Goal: Task Accomplishment & Management: Manage account settings

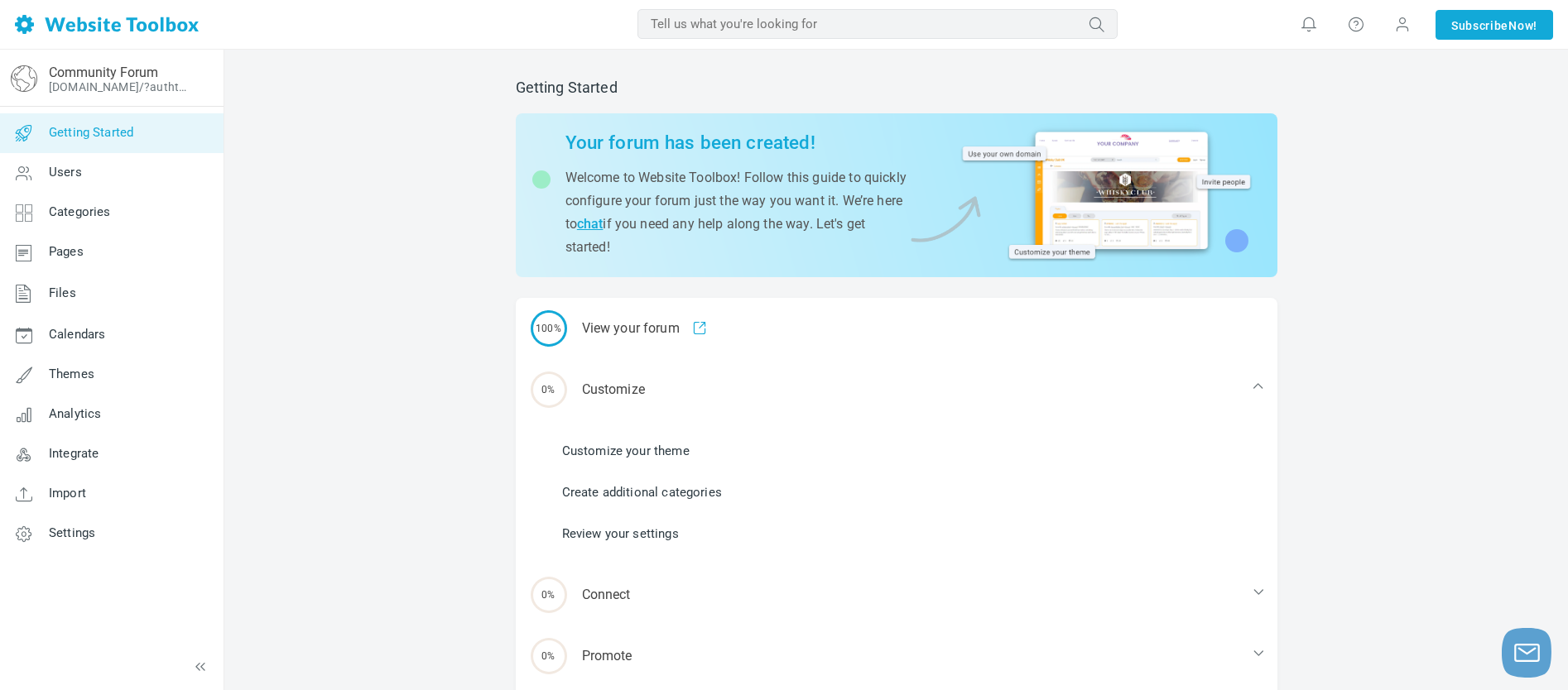
scroll to position [88, 0]
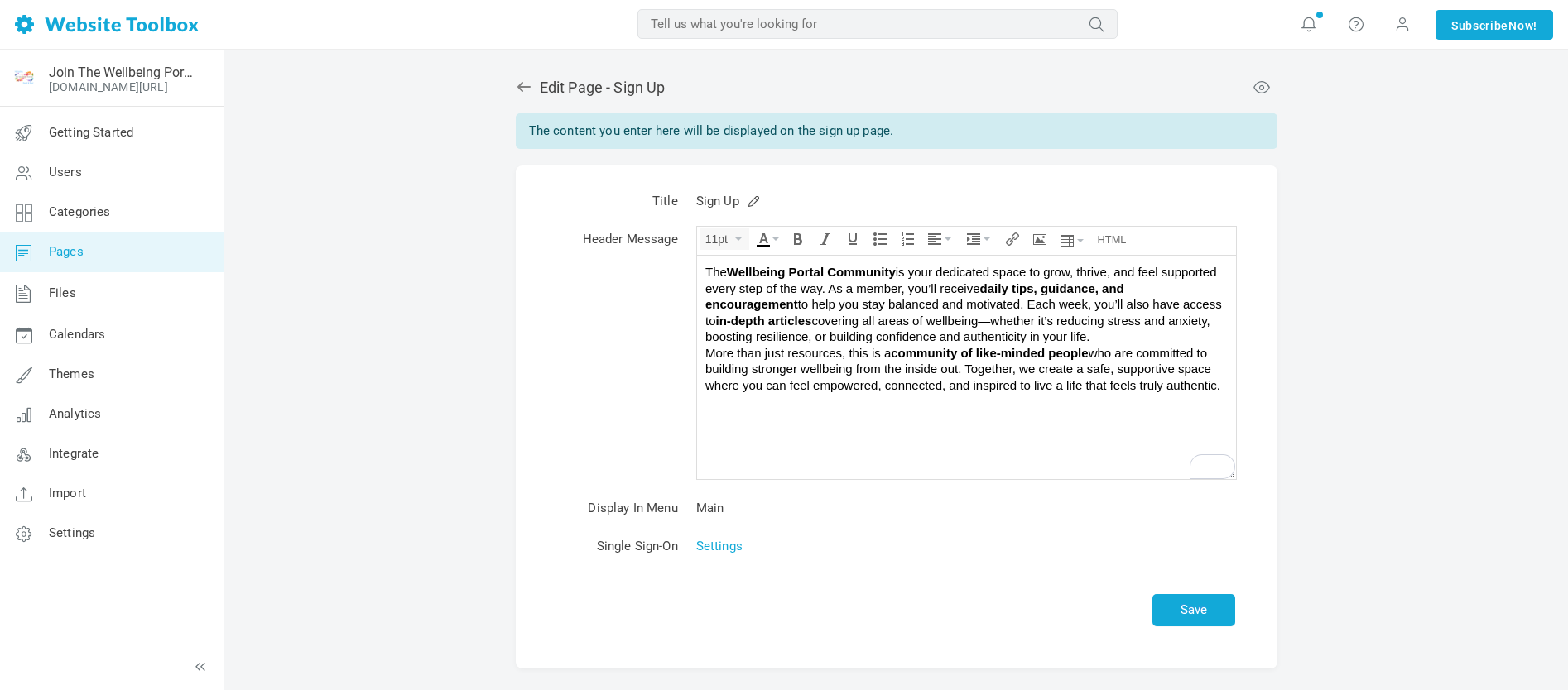
click at [707, 354] on div "More than just resources, this is a community of like-minded people who are com…" at bounding box center [965, 369] width 522 height 49
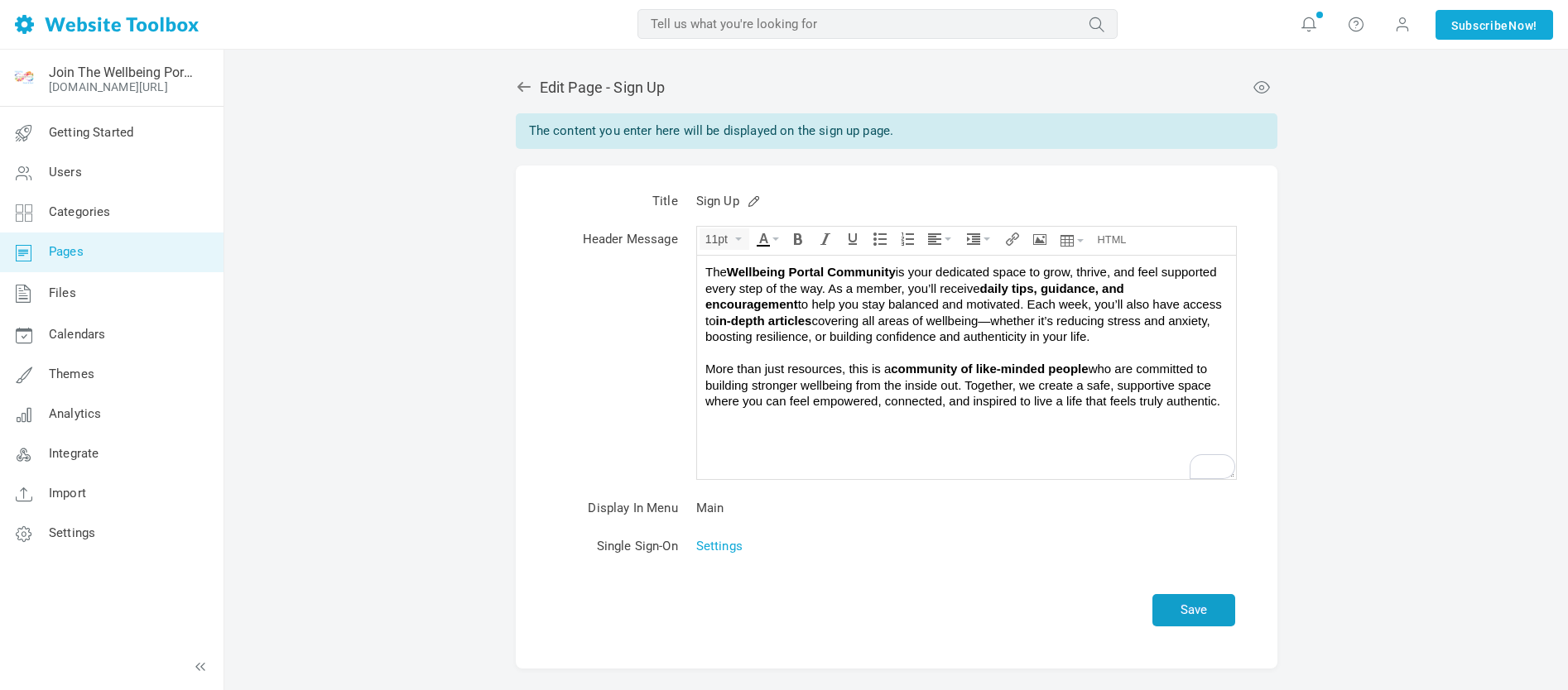
click at [1200, 610] on button "Save" at bounding box center [1193, 610] width 83 height 33
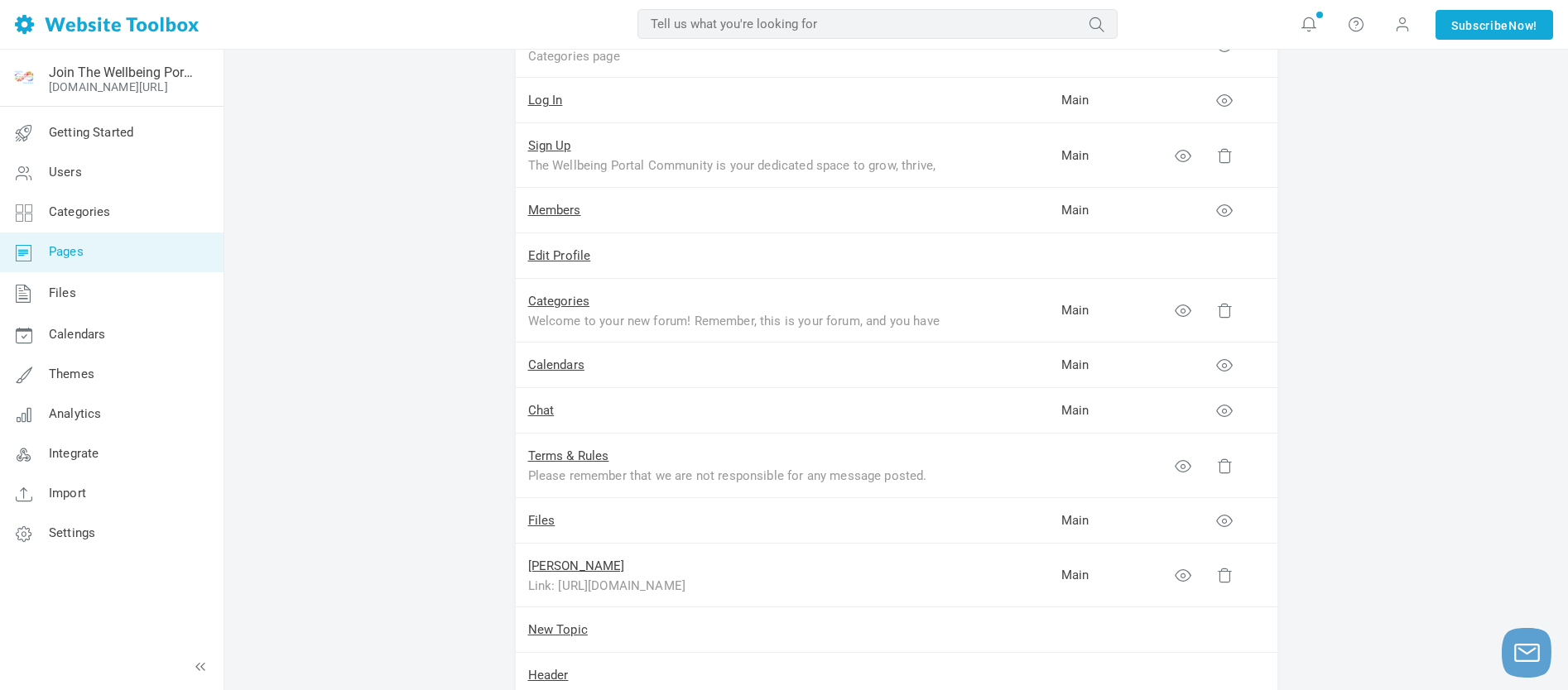
scroll to position [250, 0]
click at [542, 152] on link "Sign Up" at bounding box center [549, 152] width 43 height 15
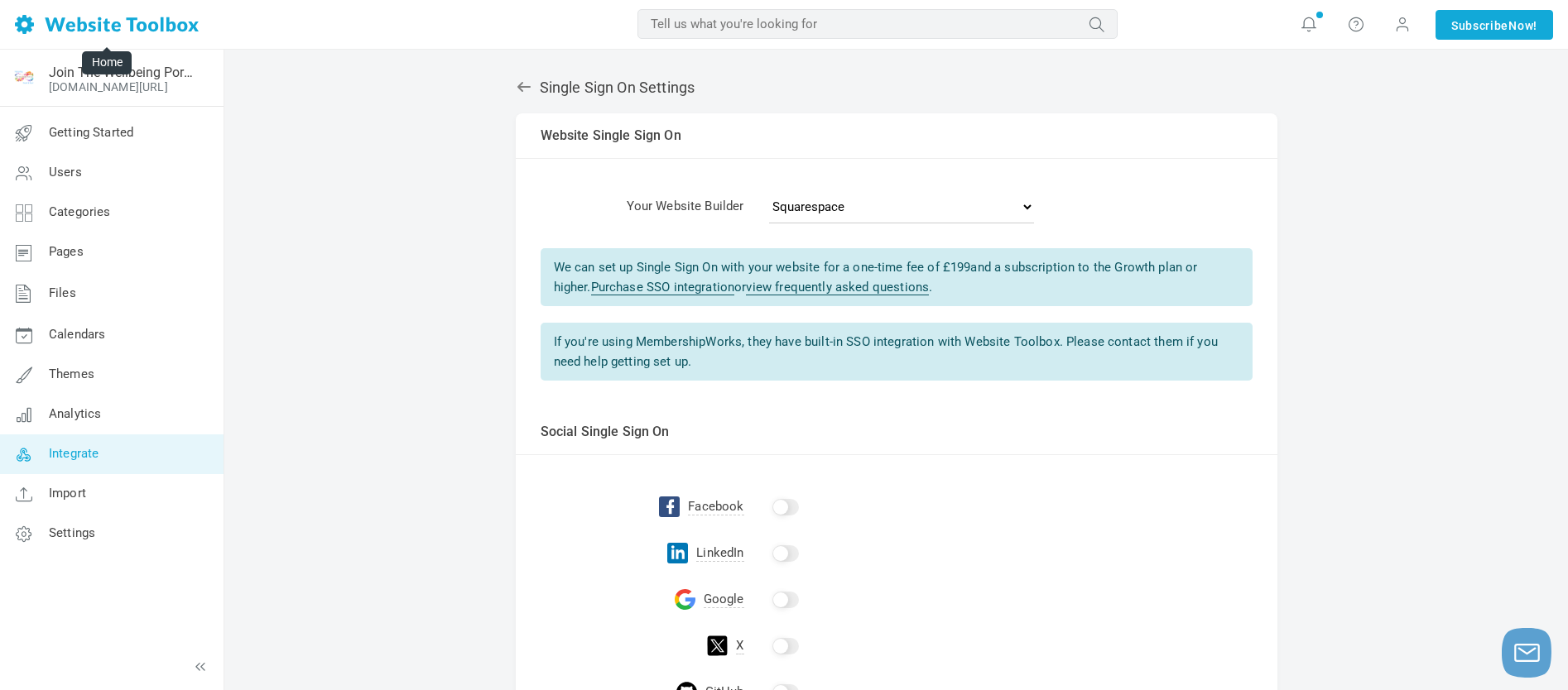
click at [116, 26] on img at bounding box center [106, 24] width 184 height 19
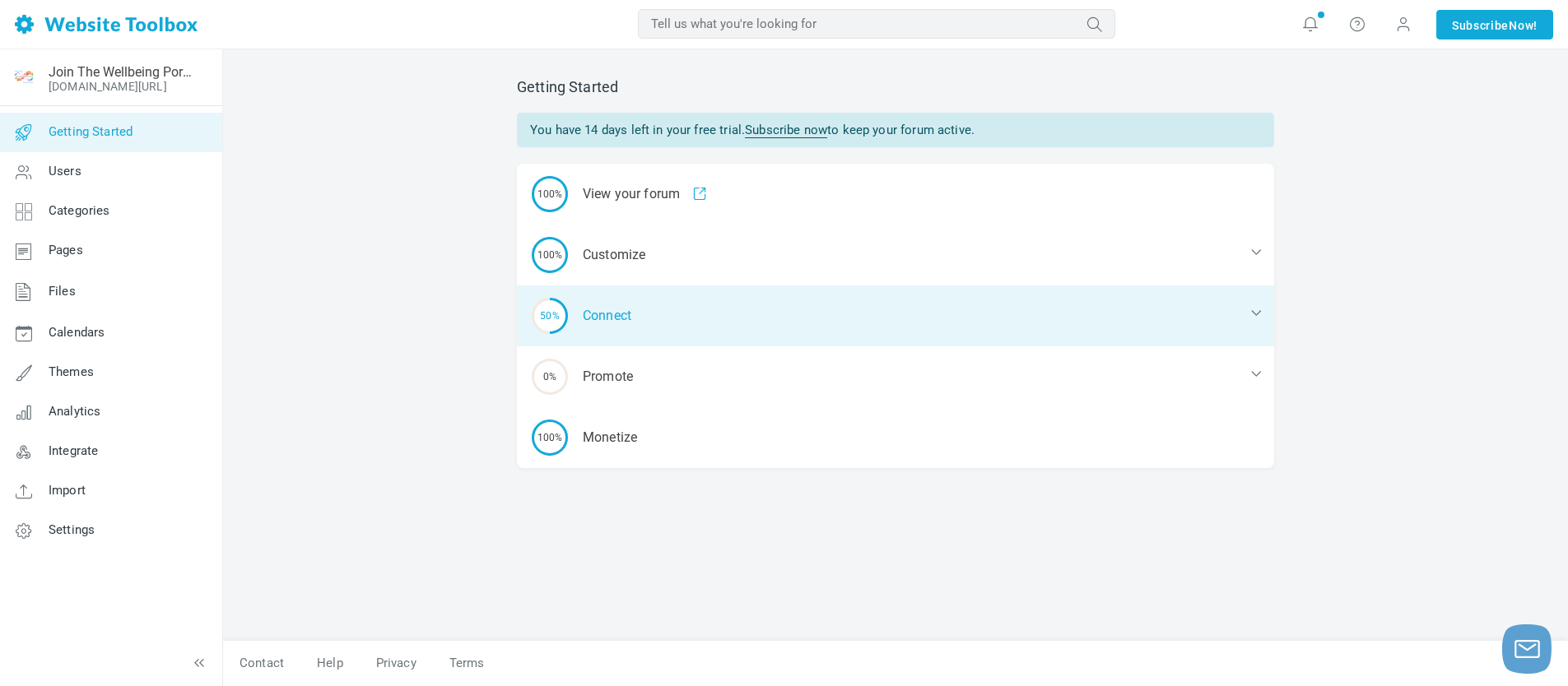
click at [1252, 312] on icon at bounding box center [1256, 312] width 16 height 16
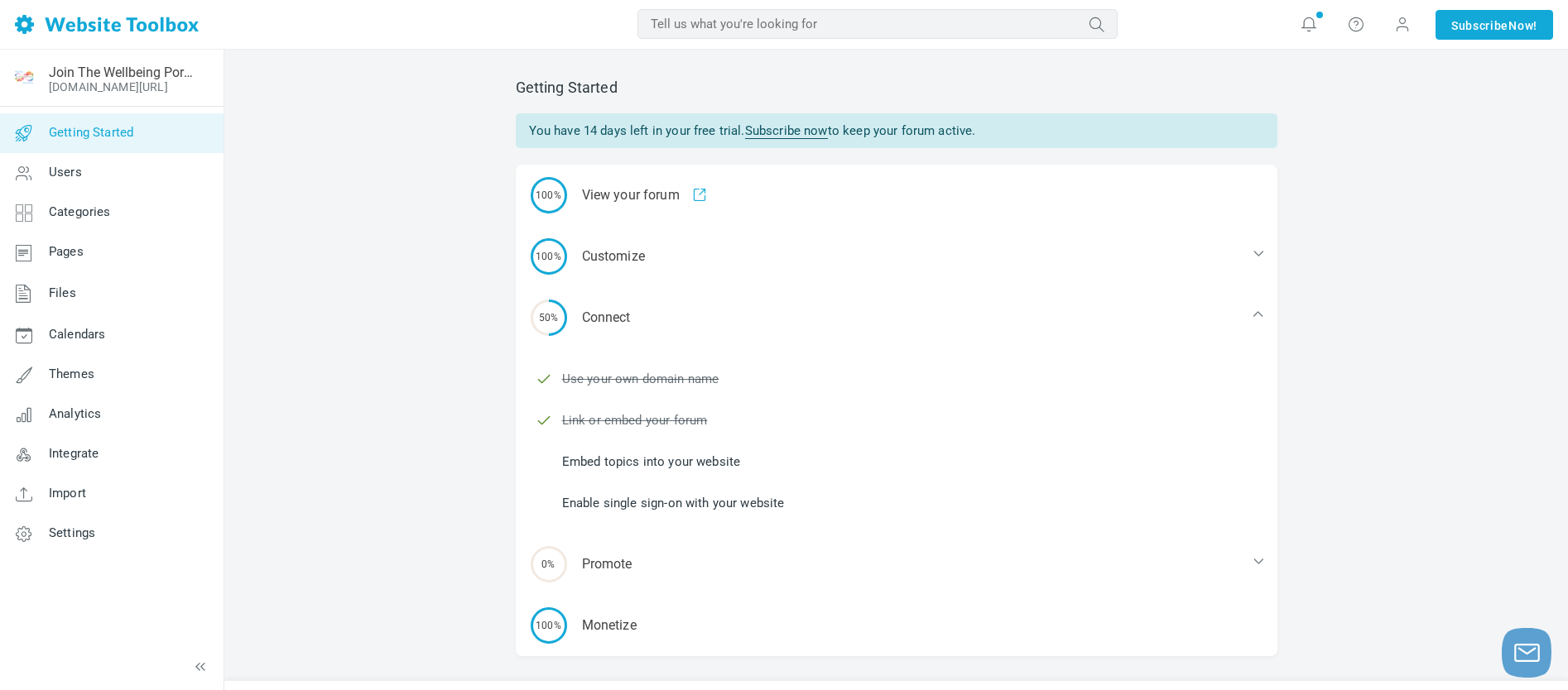
click at [625, 459] on link "Embed topics into your website" at bounding box center [651, 461] width 179 height 18
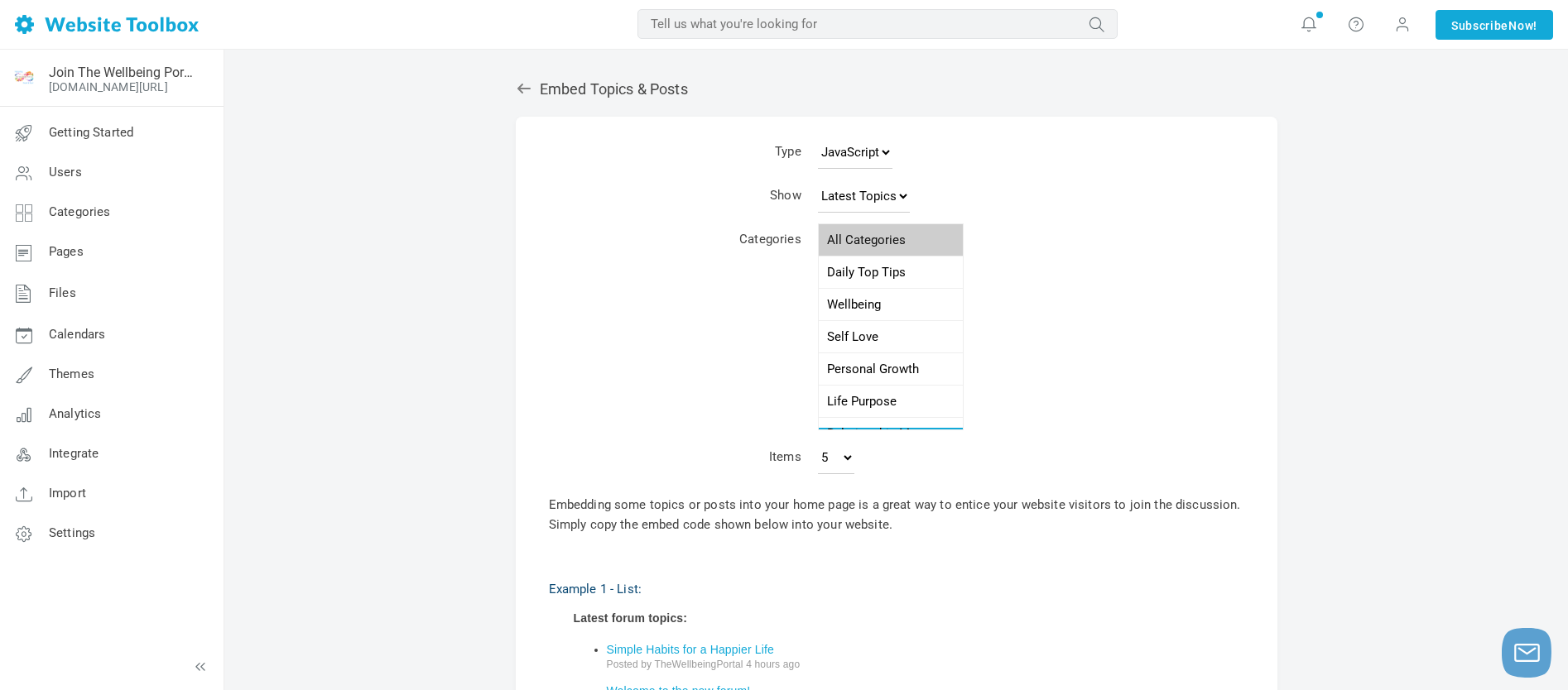
select select "989084"
click at [873, 273] on option "Daily Top Tips" at bounding box center [890, 273] width 144 height 33
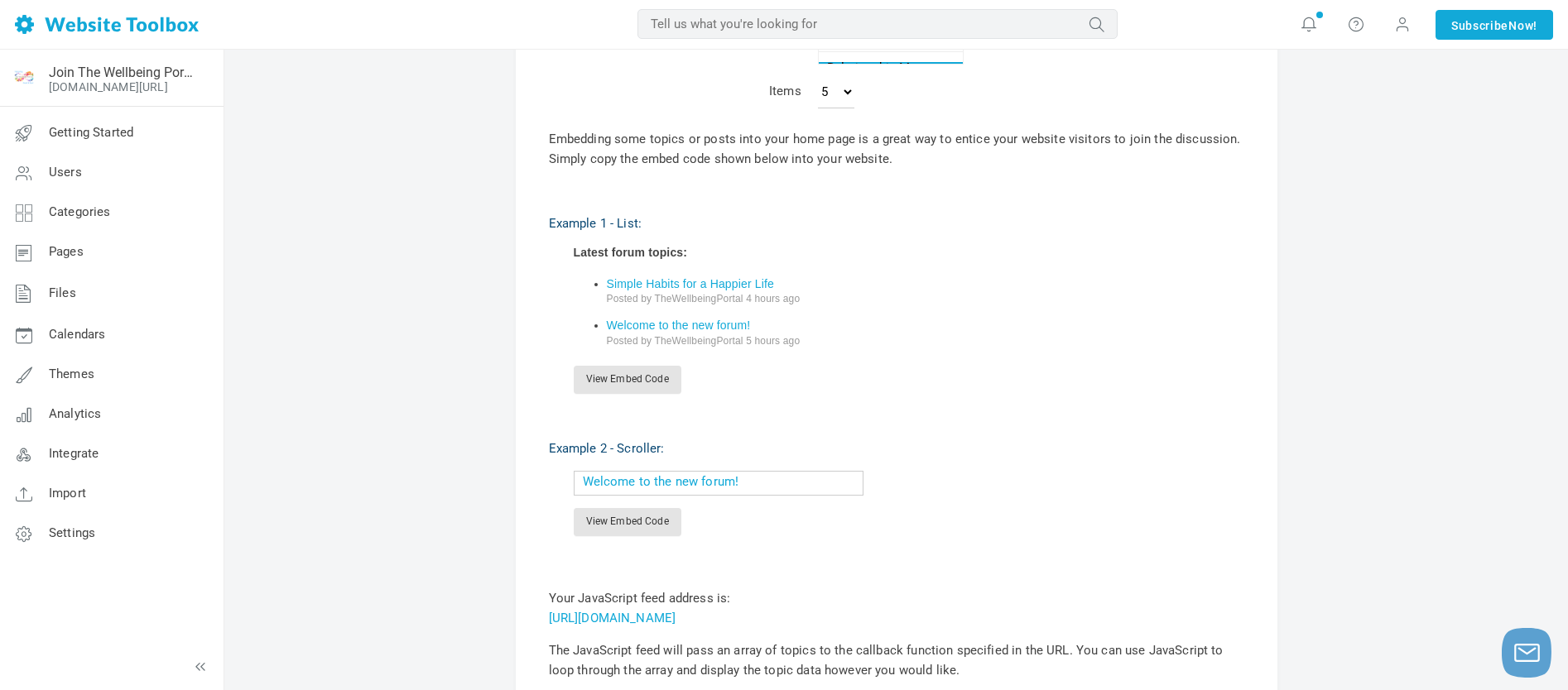
scroll to position [350, 0]
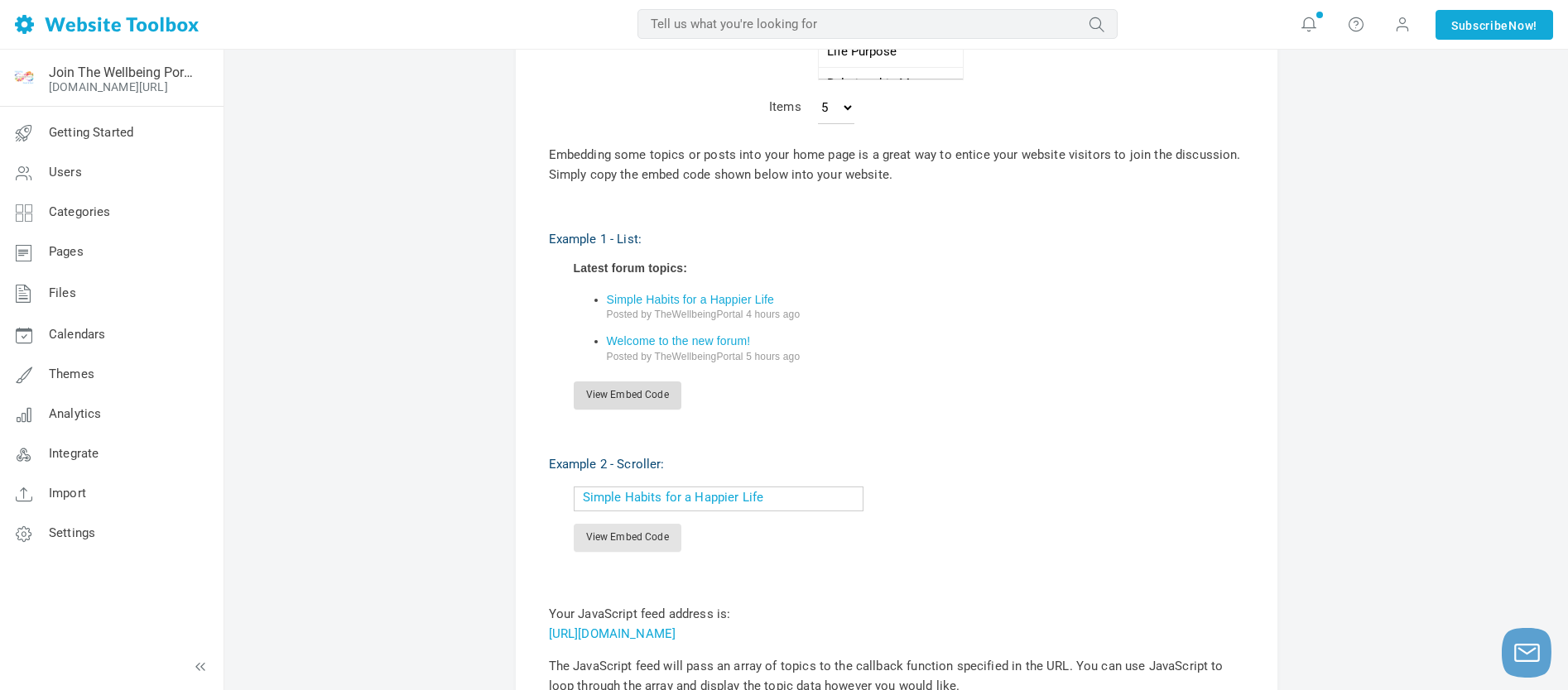
click at [608, 394] on link "View Embed Code" at bounding box center [627, 396] width 108 height 28
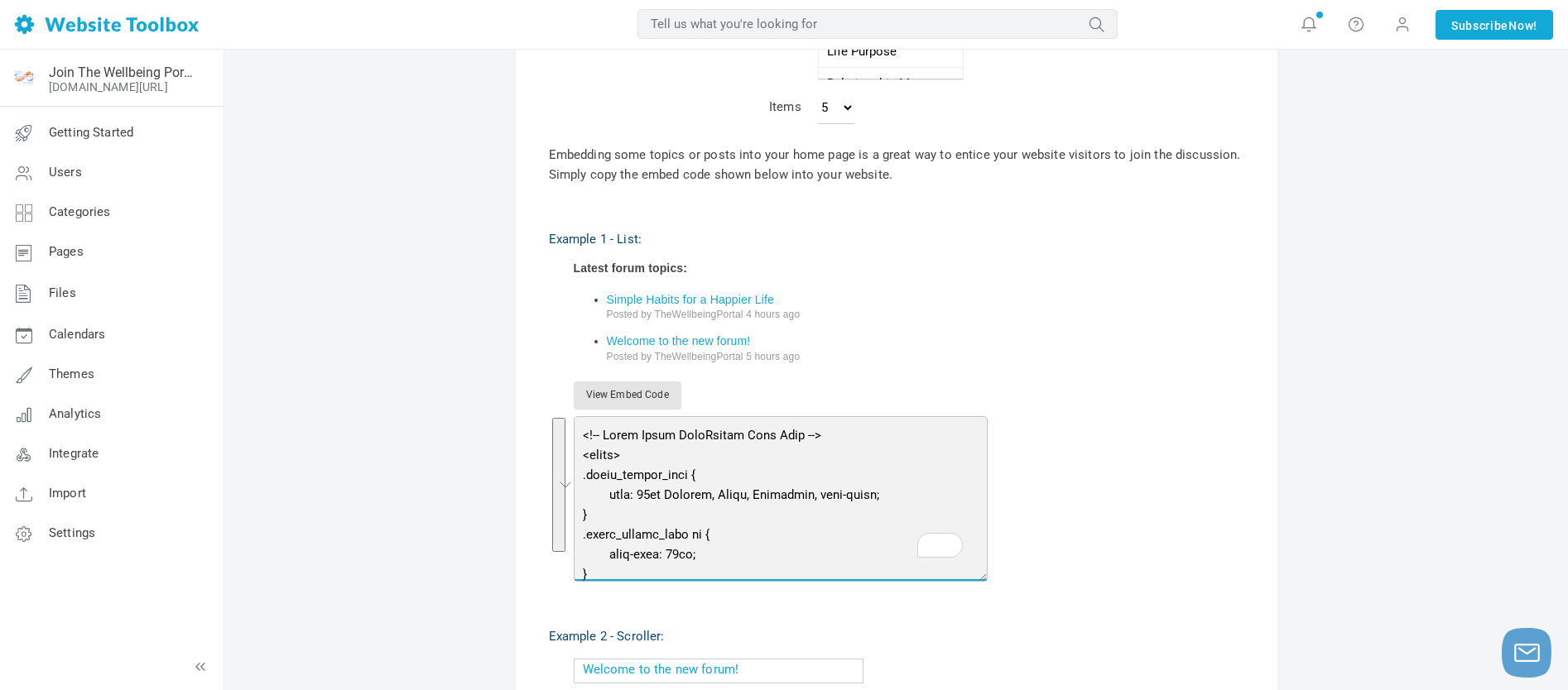
drag, startPoint x: 769, startPoint y: 555, endPoint x: 525, endPoint y: 418, distance: 279.8
click at [525, 418] on div "Type JavaScript JSON RSS XML Show Latest Topics Top Topics New Topics New Posts…" at bounding box center [896, 340] width 762 height 1148
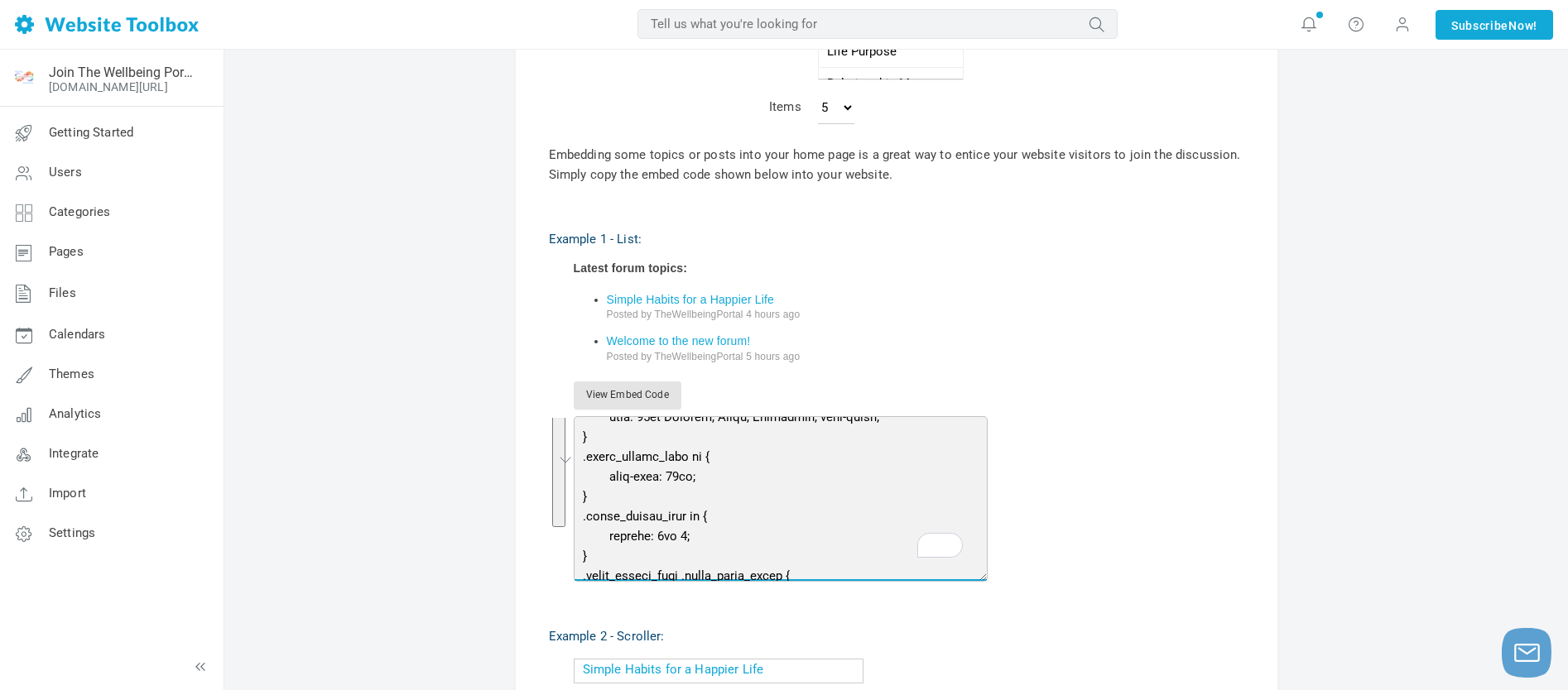
scroll to position [0, 0]
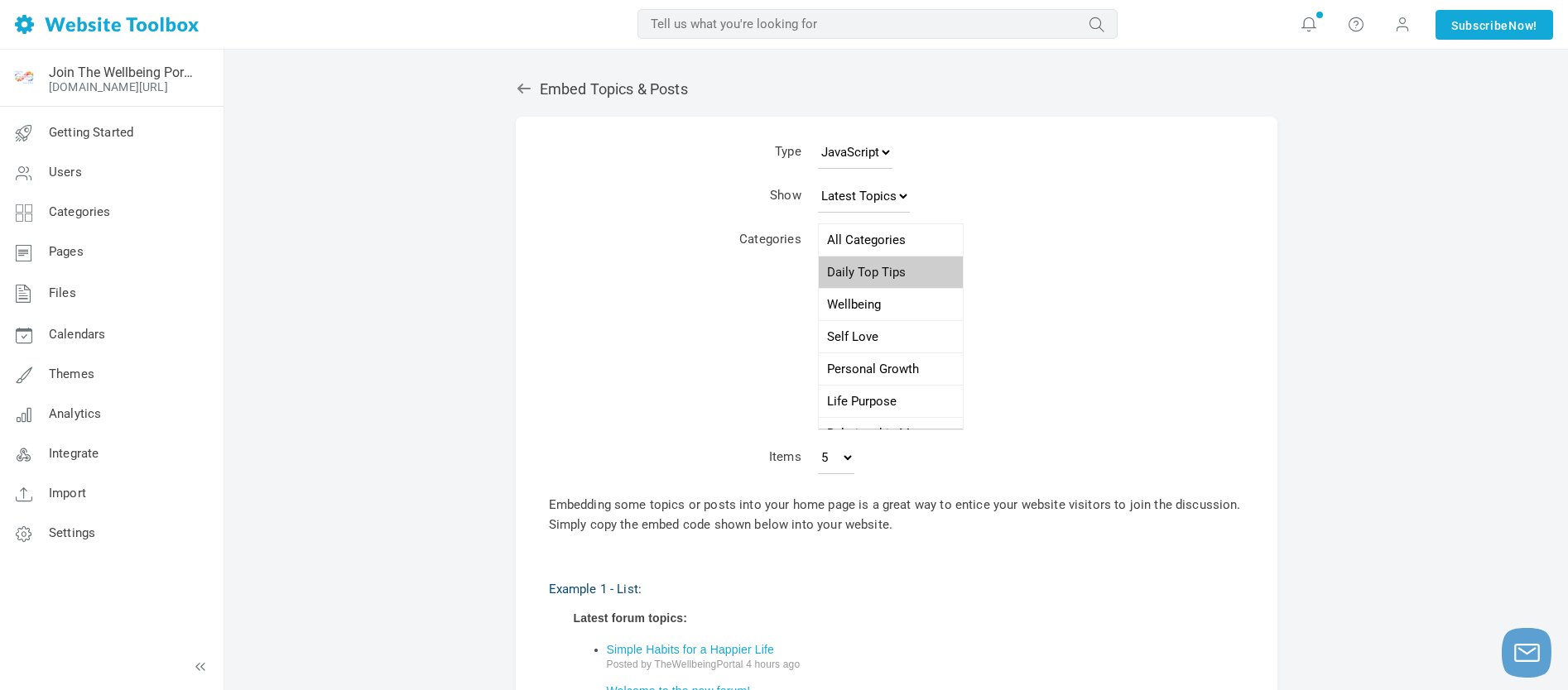
drag, startPoint x: 863, startPoint y: 186, endPoint x: 556, endPoint y: 651, distance: 557.2
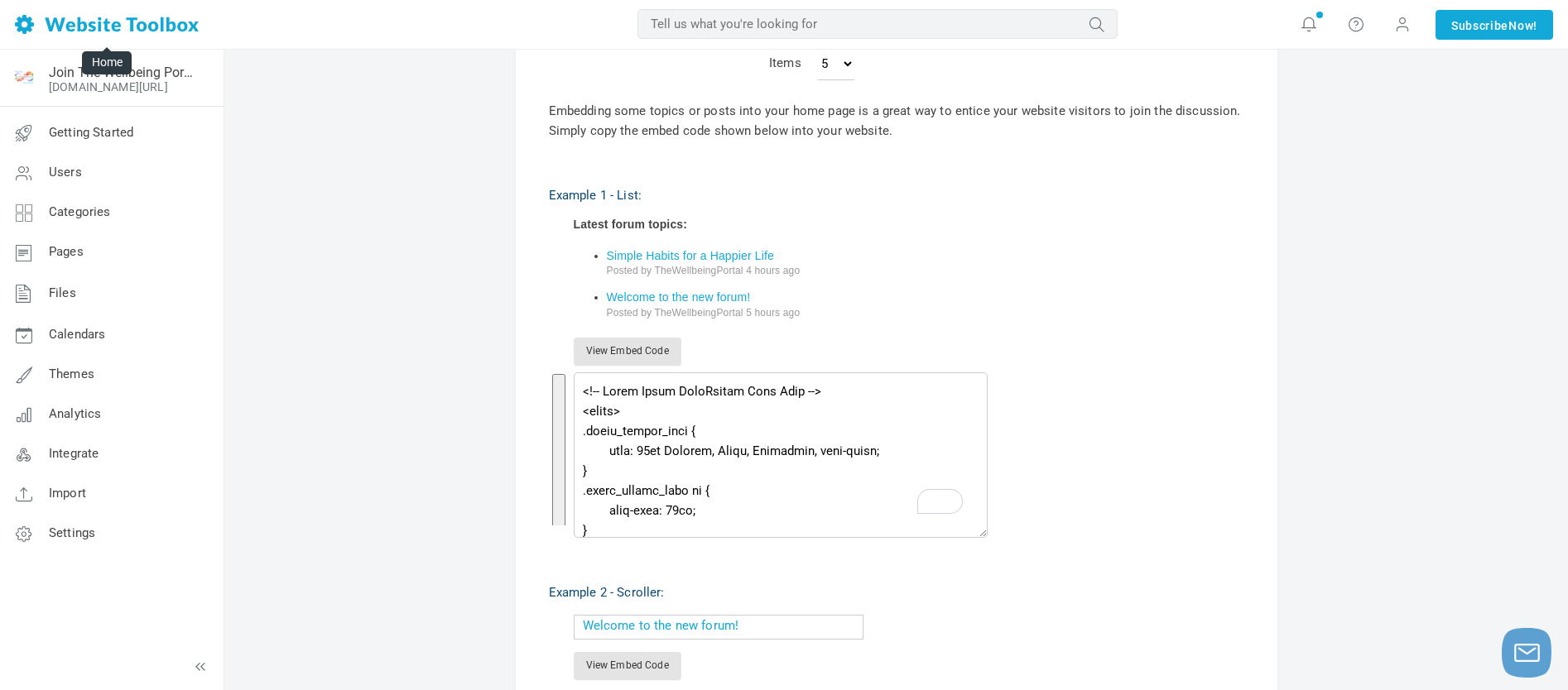
click at [92, 27] on img at bounding box center [106, 24] width 184 height 19
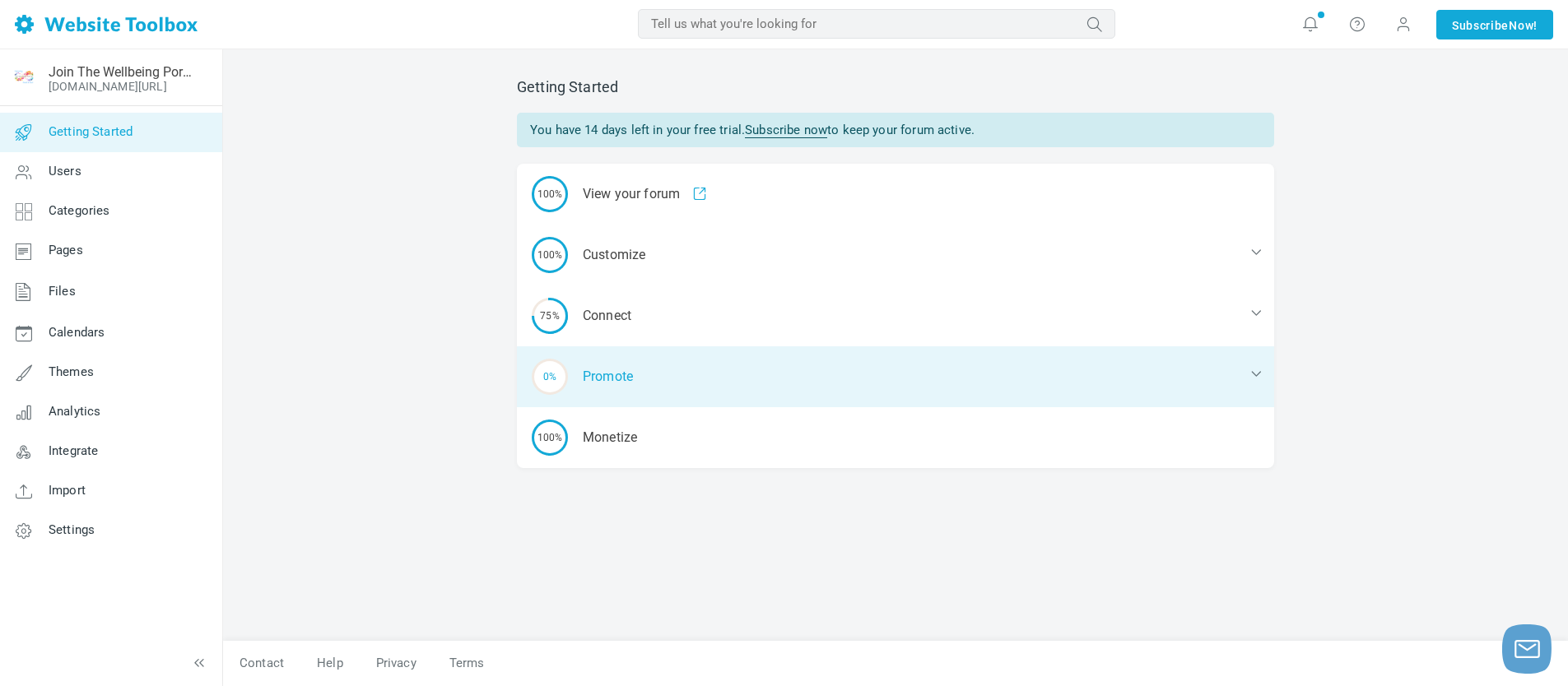
click at [1257, 375] on icon at bounding box center [1256, 373] width 16 height 16
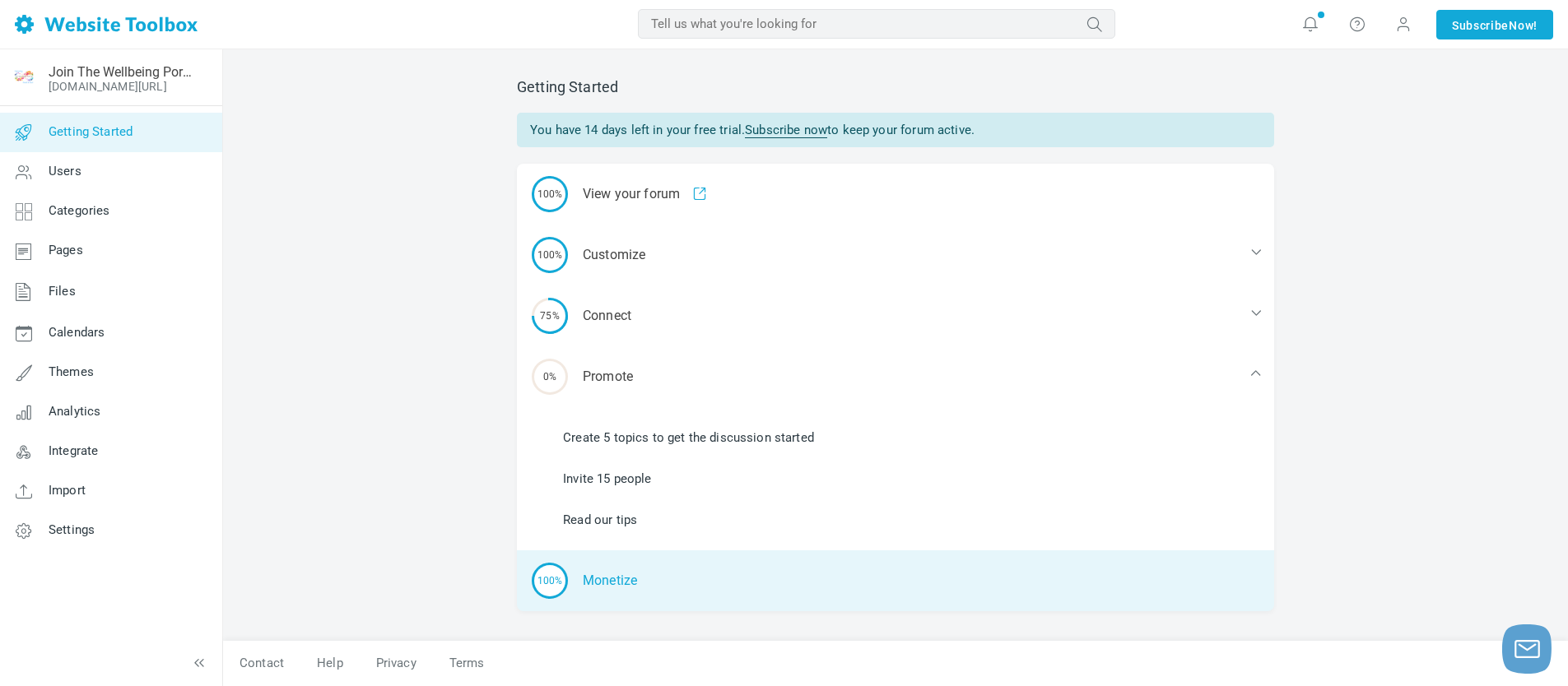
click at [621, 579] on div "100% Monetize" at bounding box center [896, 581] width 758 height 61
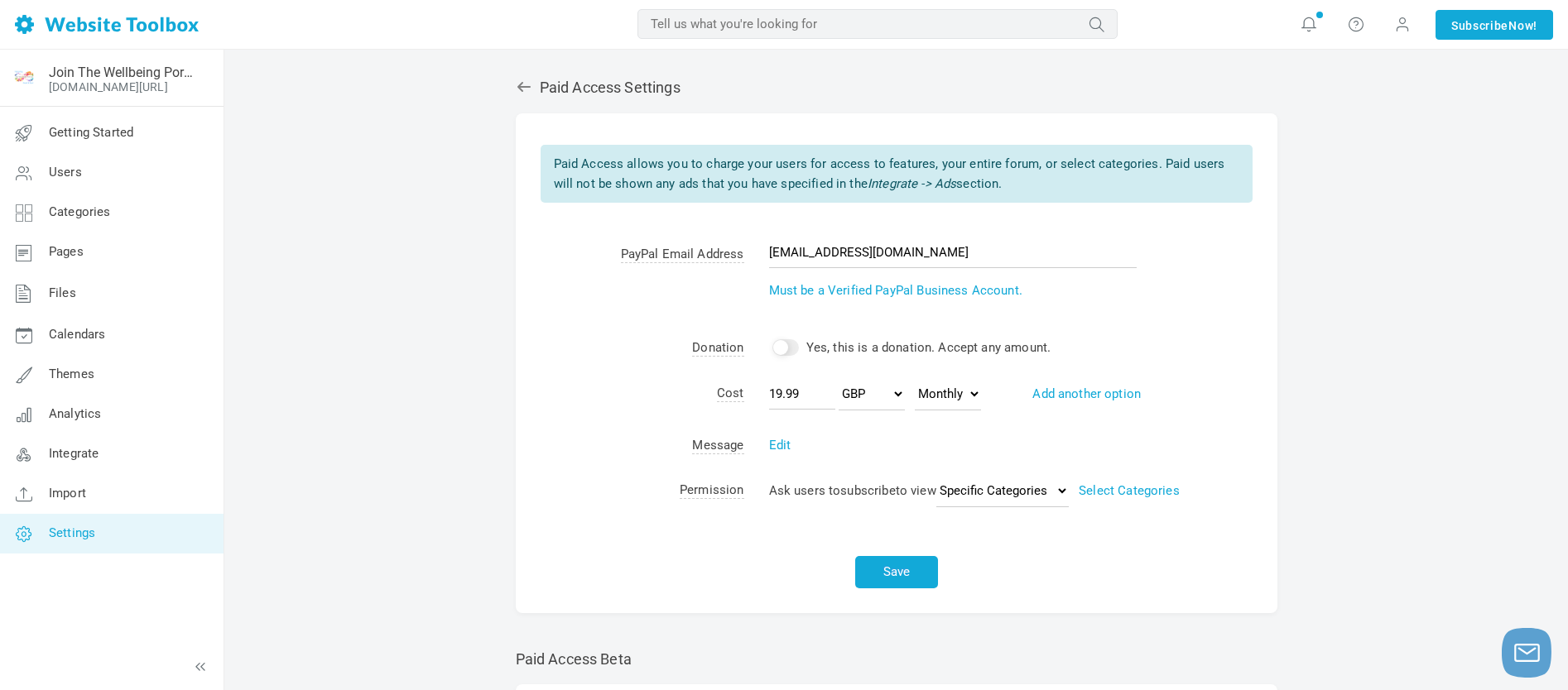
click at [1366, 326] on div "Paid Access Settings Albums Enable Calendar Enable Chat Room Enable Settings Me…" at bounding box center [895, 534] width 1343 height 970
click at [886, 577] on button "Save" at bounding box center [896, 573] width 83 height 33
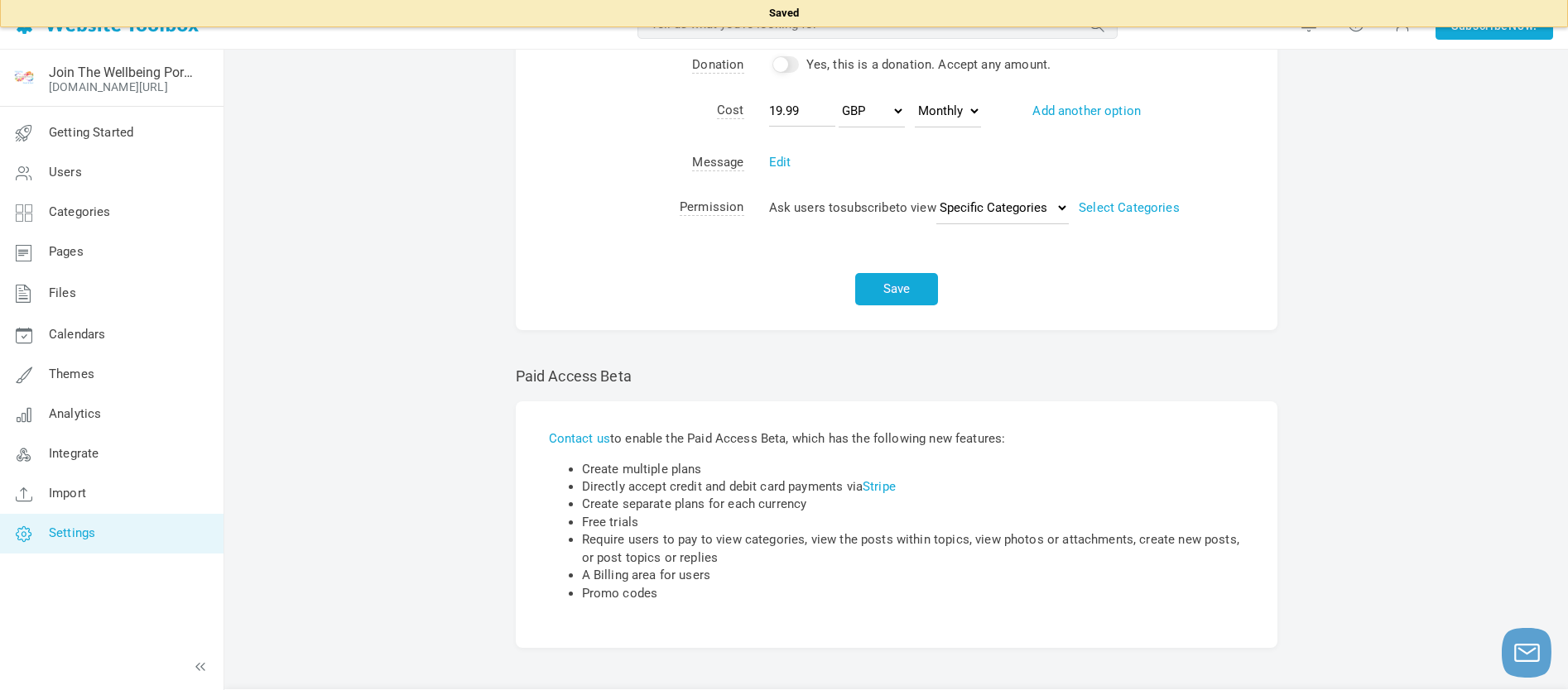
scroll to position [330, 0]
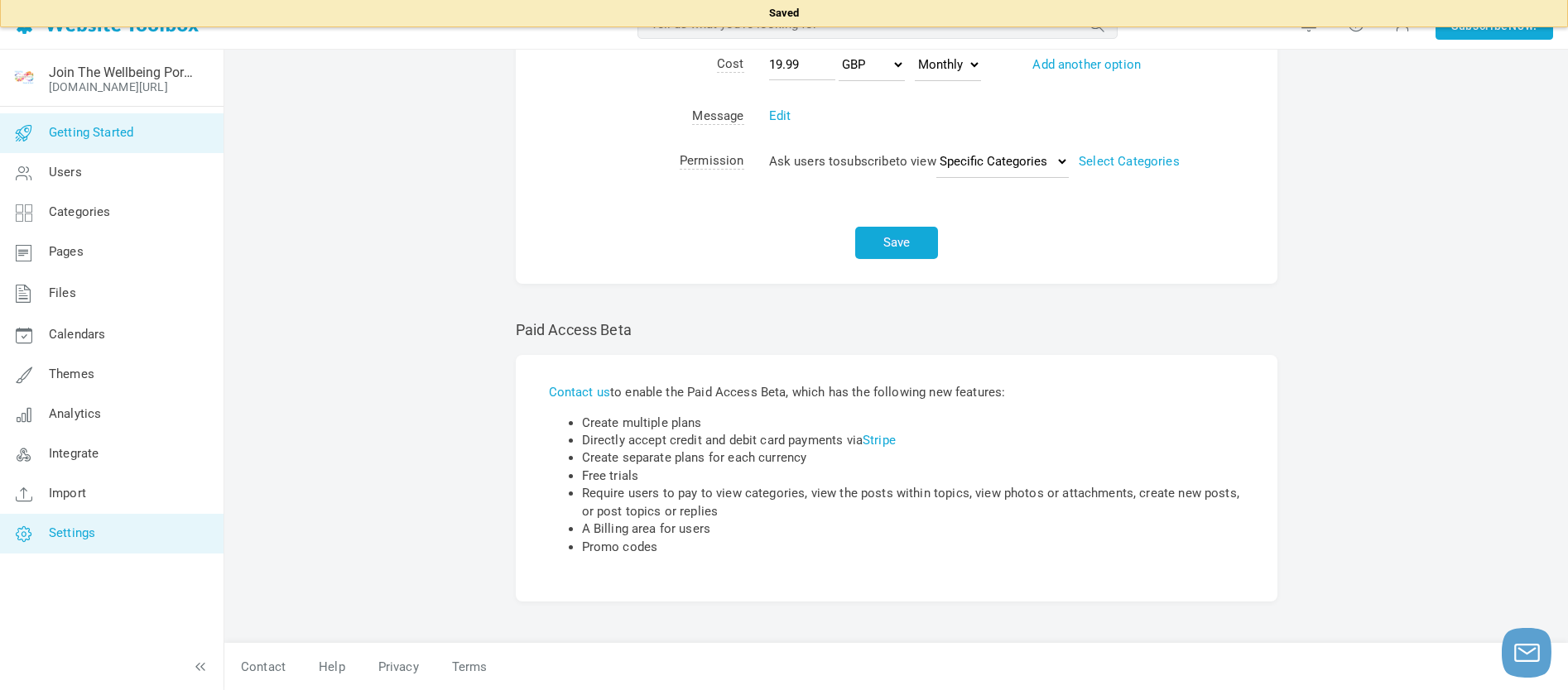
click at [80, 127] on span "Getting Started" at bounding box center [91, 132] width 85 height 15
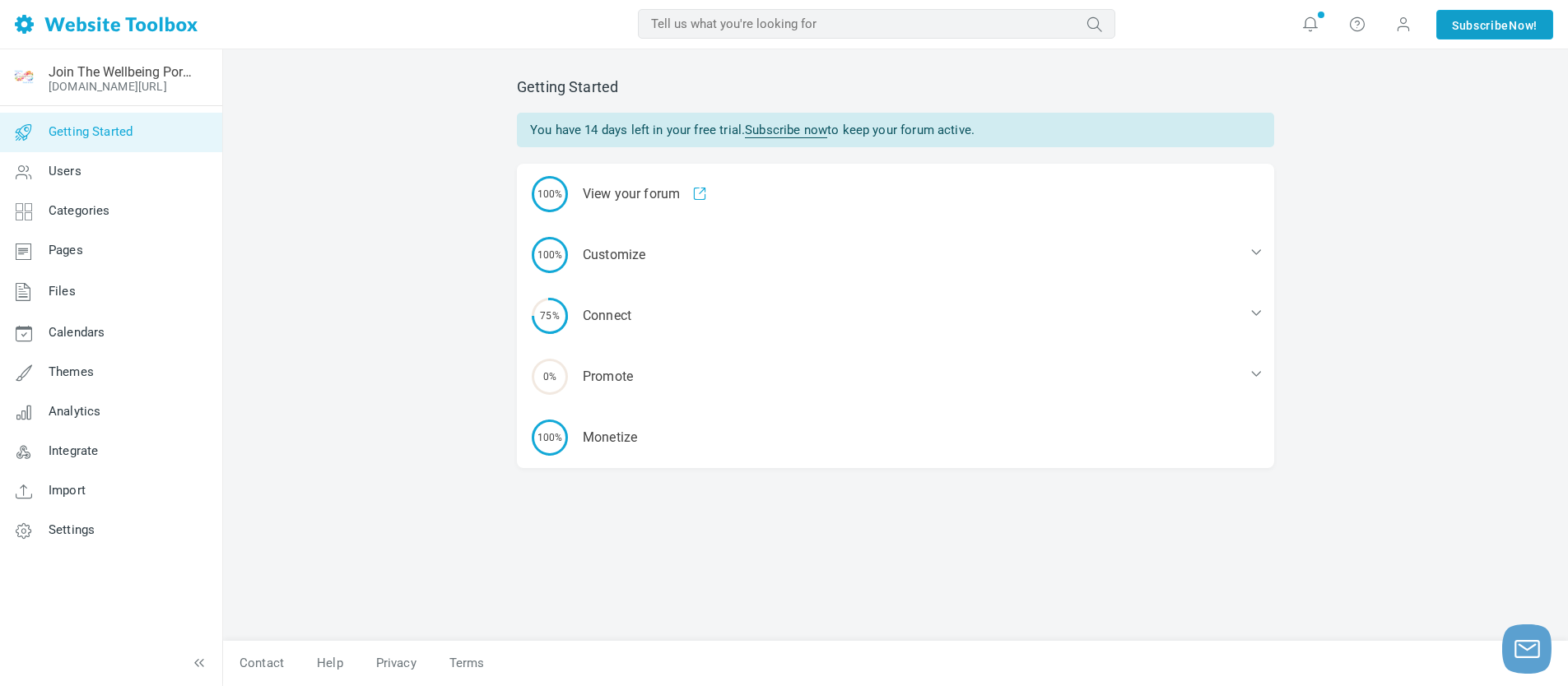
click at [1469, 25] on link "Subscribe Now!" at bounding box center [1494, 25] width 117 height 30
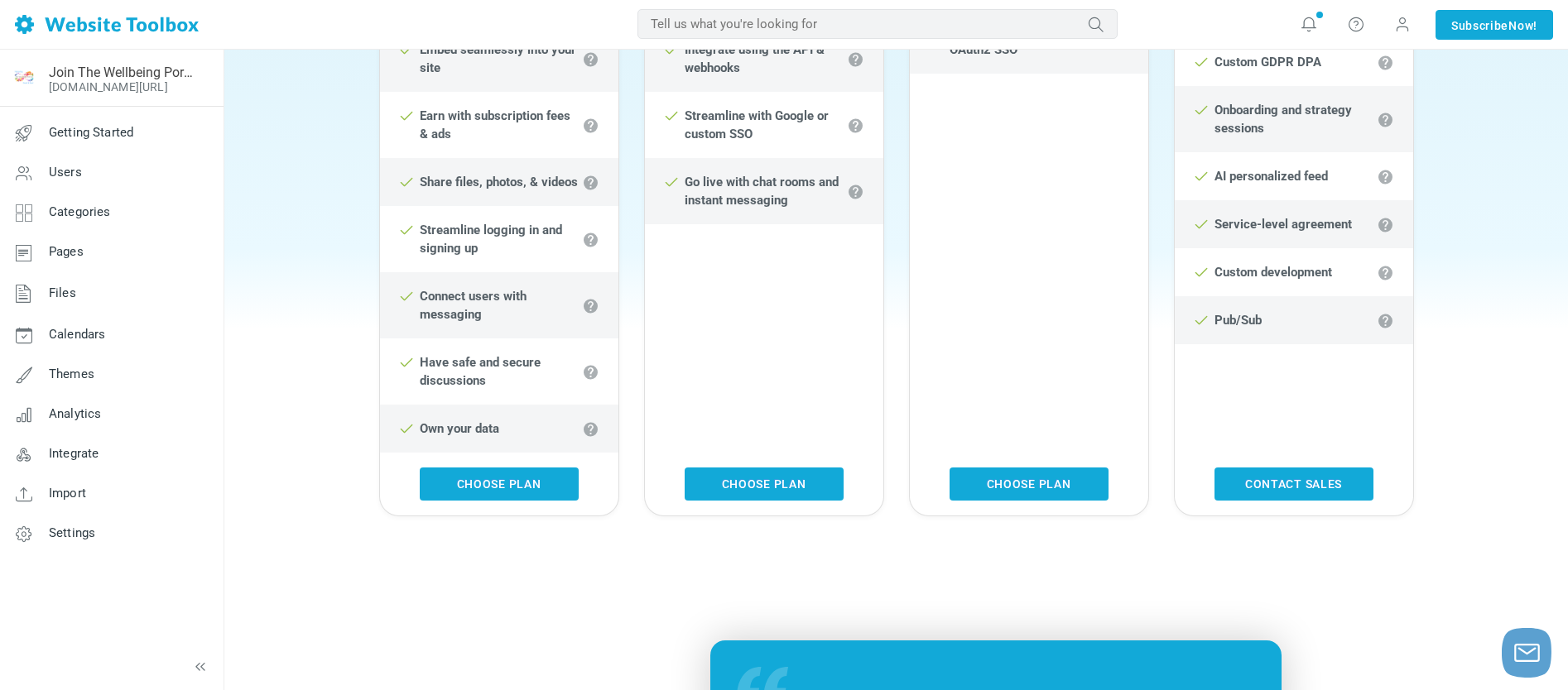
scroll to position [746, 0]
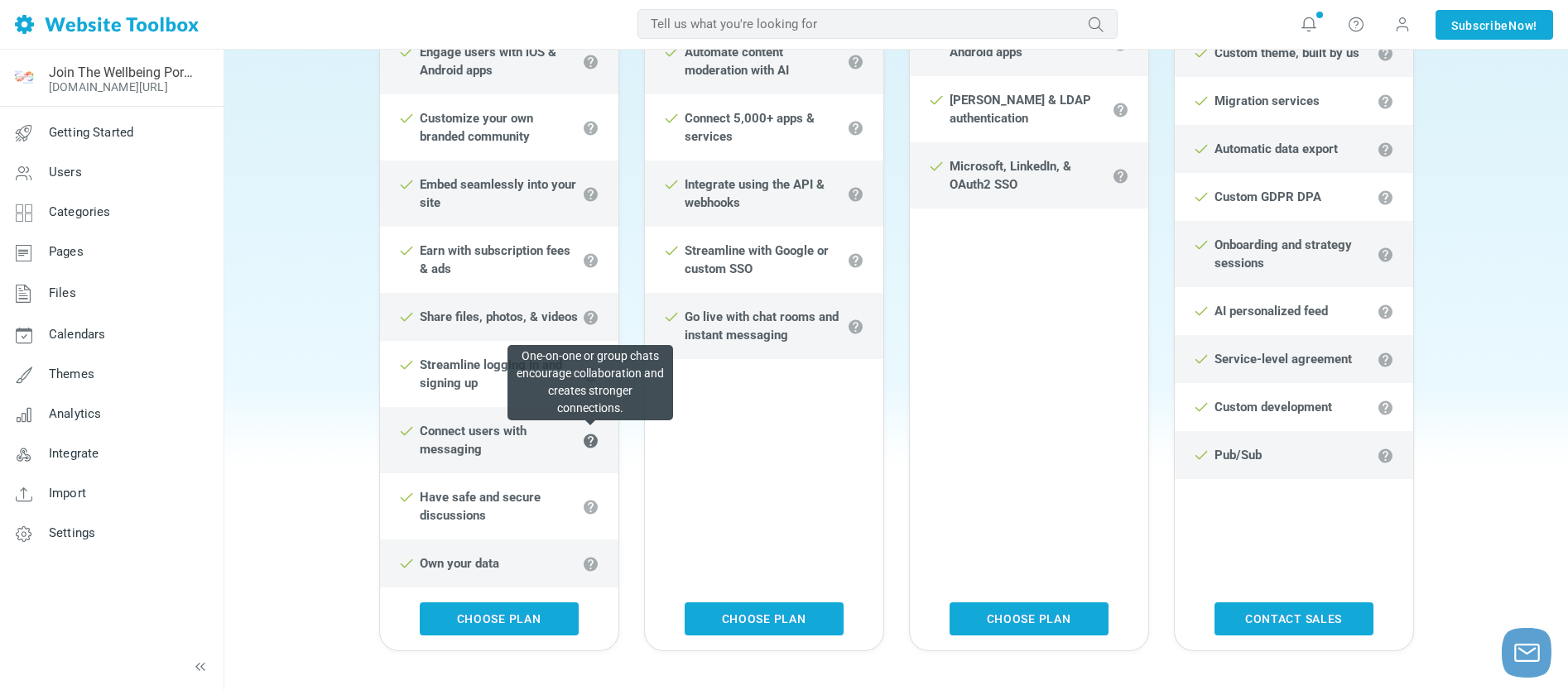
click at [591, 439] on icon at bounding box center [590, 440] width 16 height 16
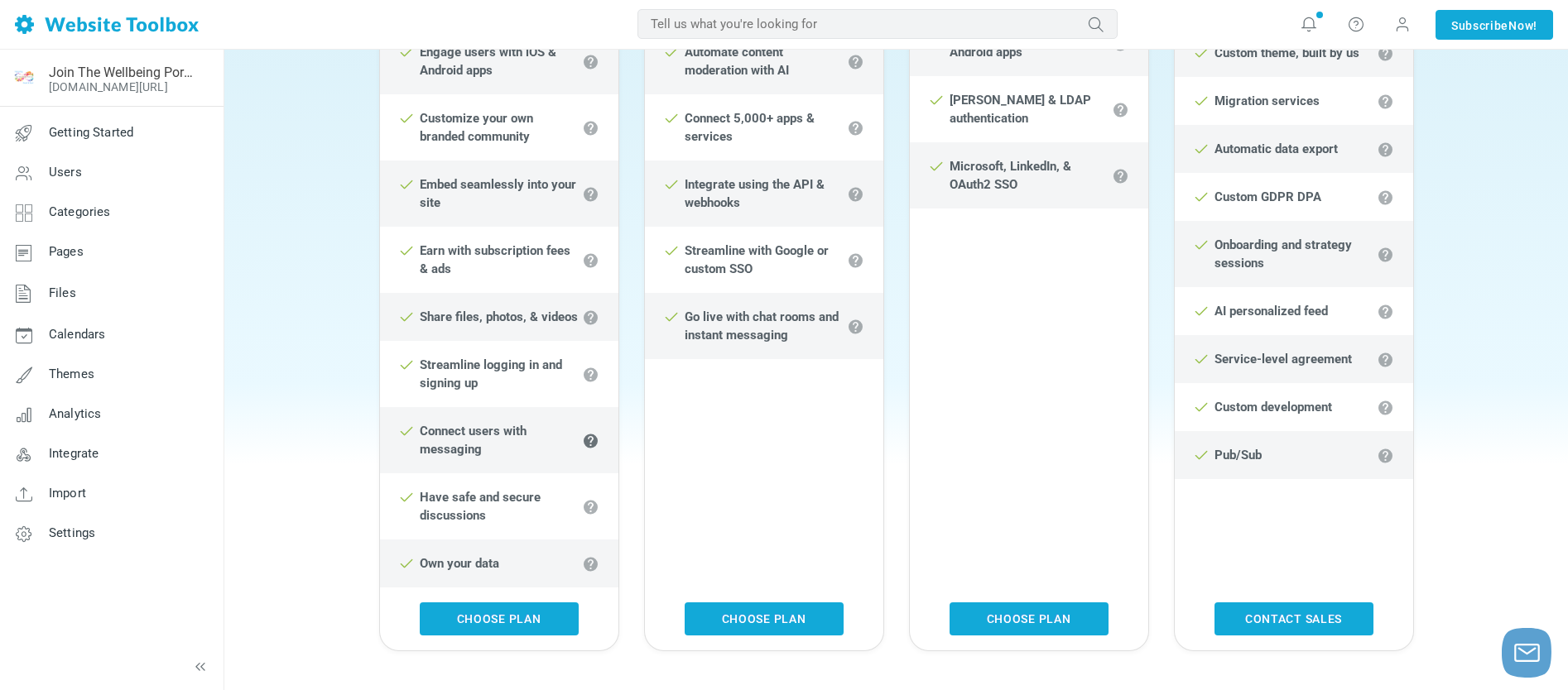
click at [591, 439] on icon at bounding box center [590, 440] width 16 height 16
click at [447, 432] on strong "Connect users with messaging" at bounding box center [472, 440] width 107 height 33
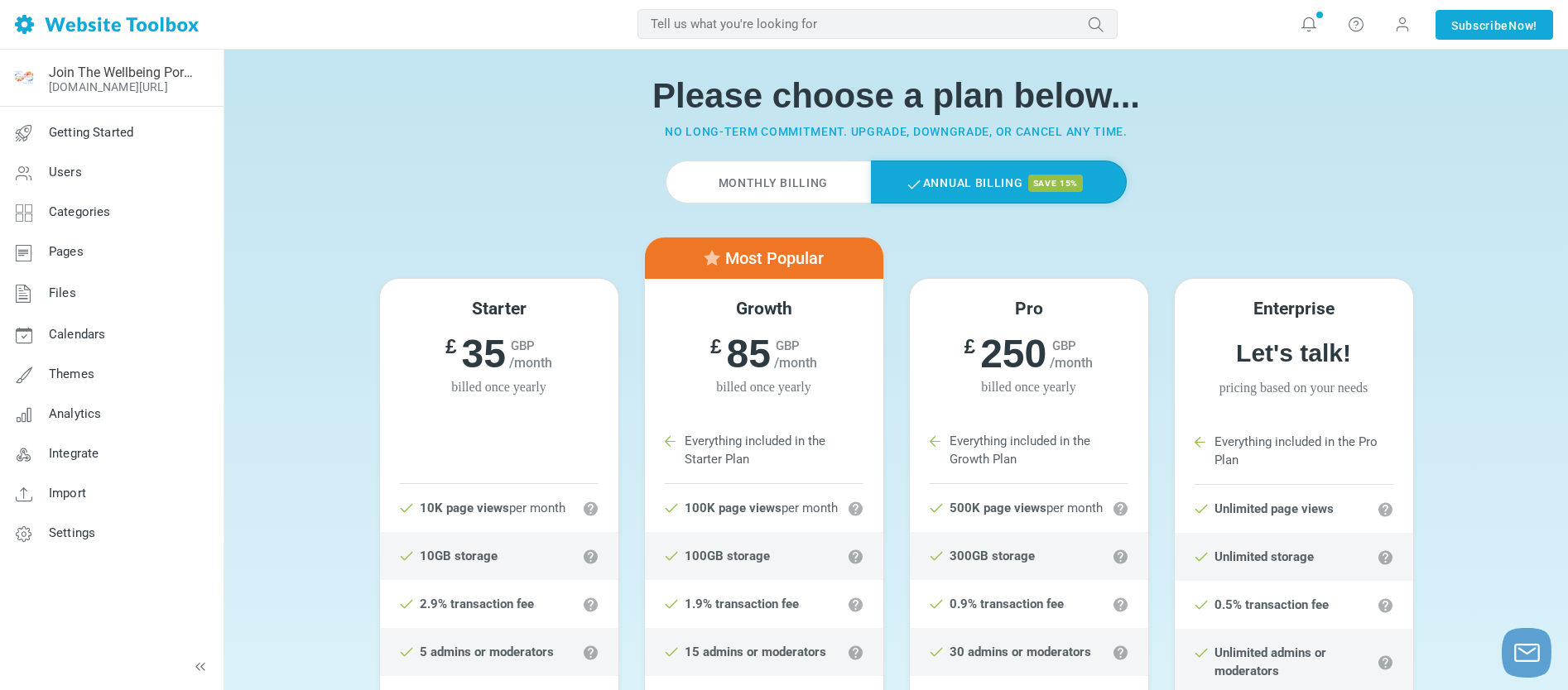
scroll to position [10, 0]
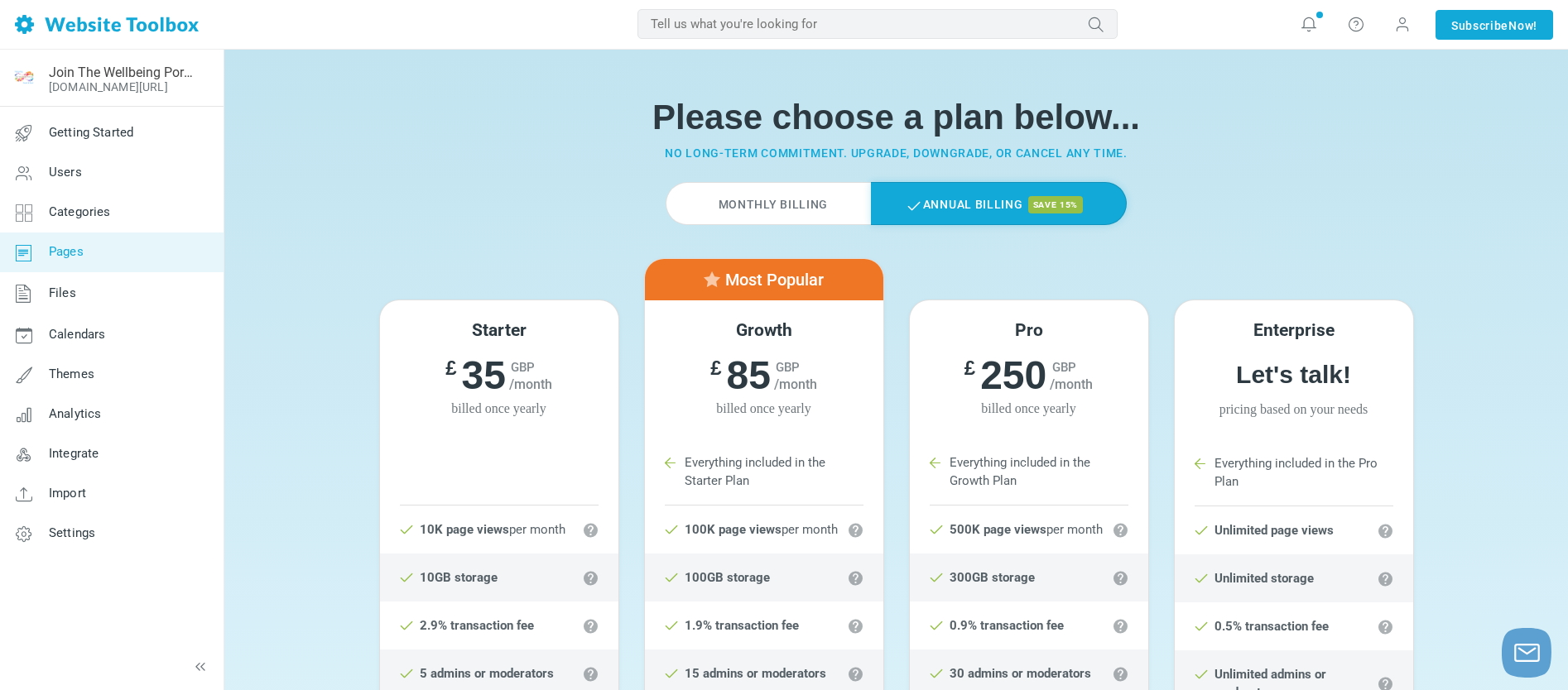
click at [62, 251] on span "Pages" at bounding box center [66, 251] width 35 height 15
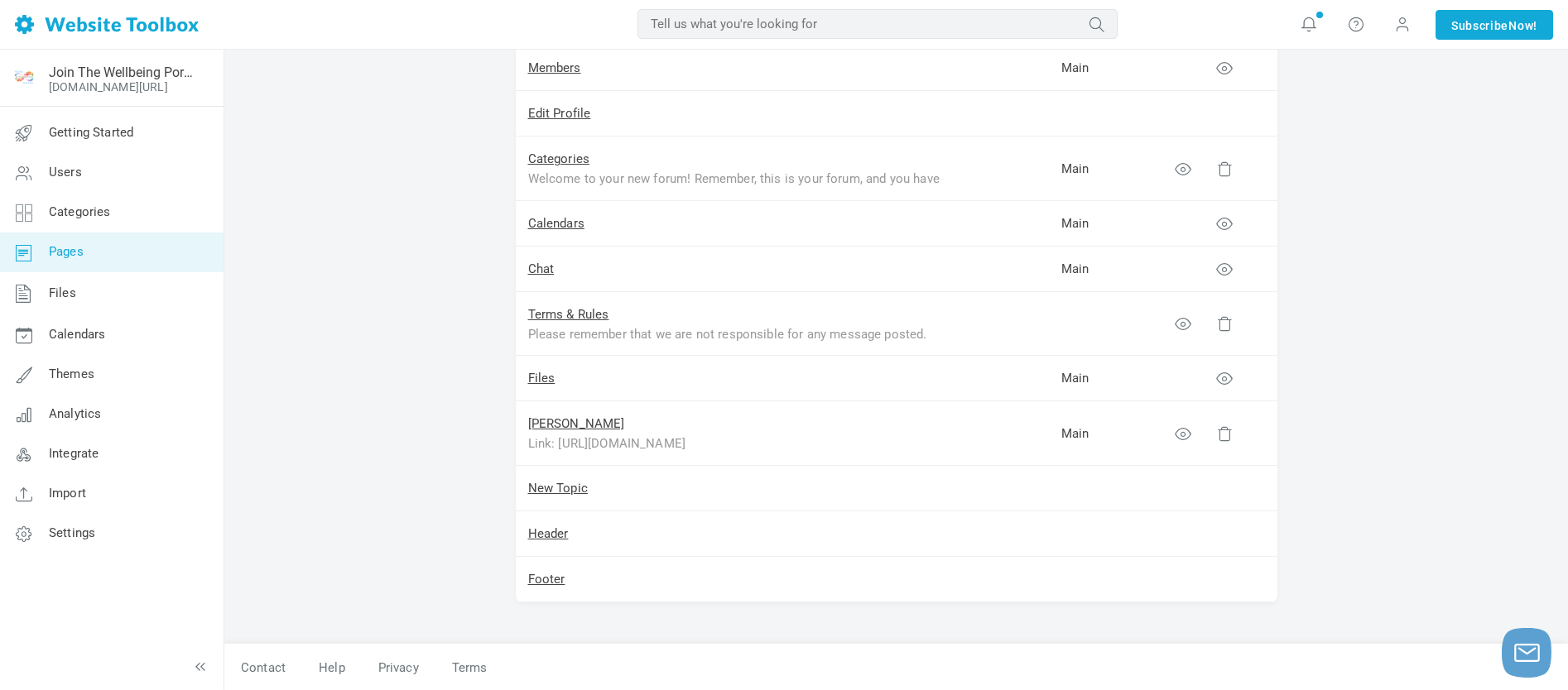
scroll to position [347, 0]
click at [1185, 432] on icon at bounding box center [1182, 432] width 16 height 16
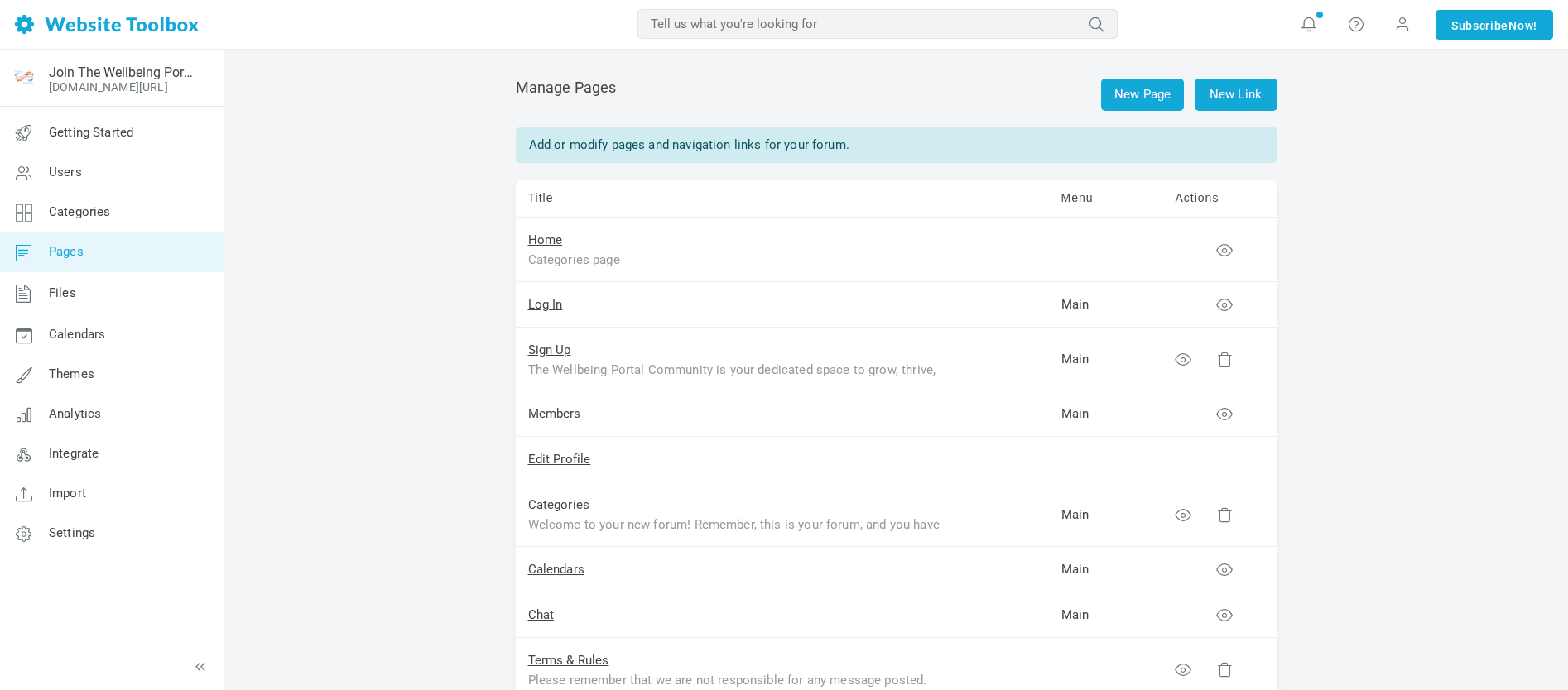
scroll to position [347, 0]
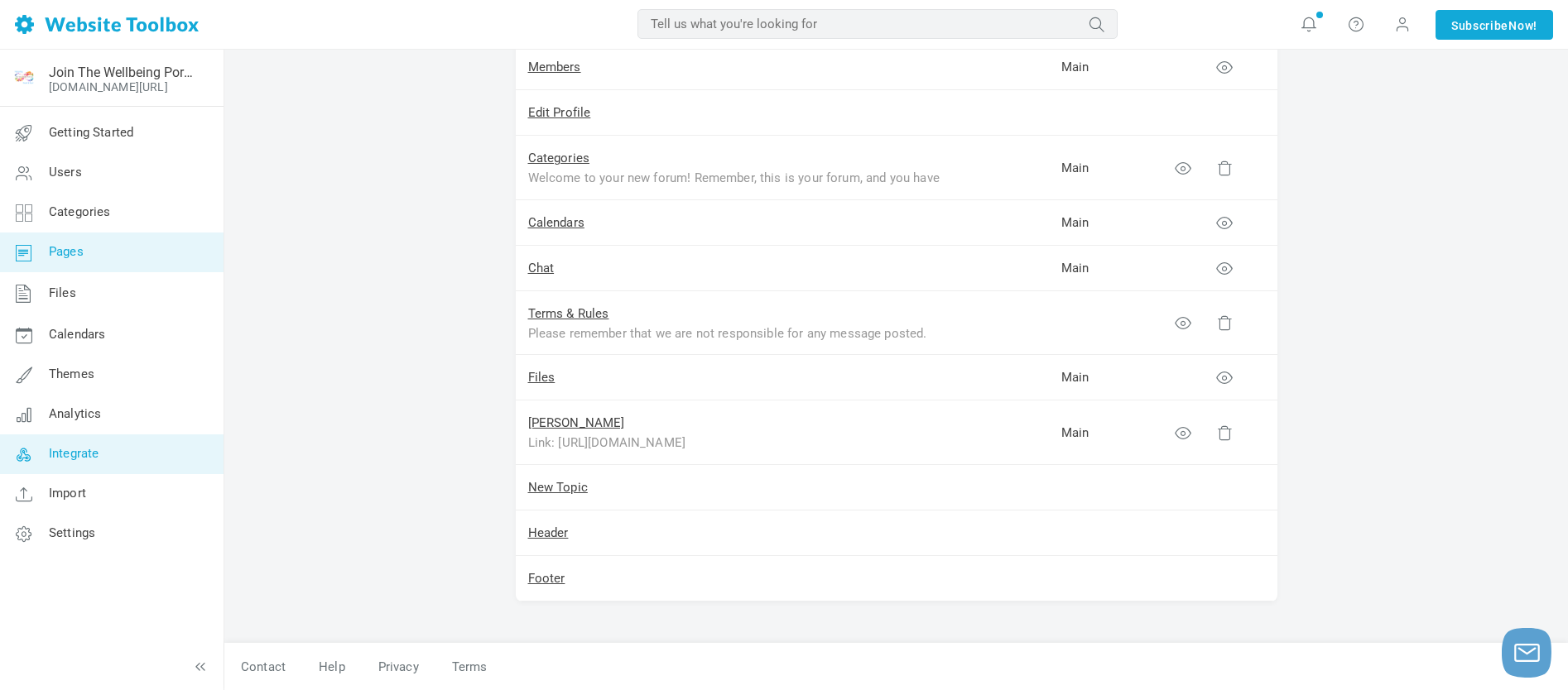
click at [72, 455] on span "Integrate" at bounding box center [74, 453] width 50 height 15
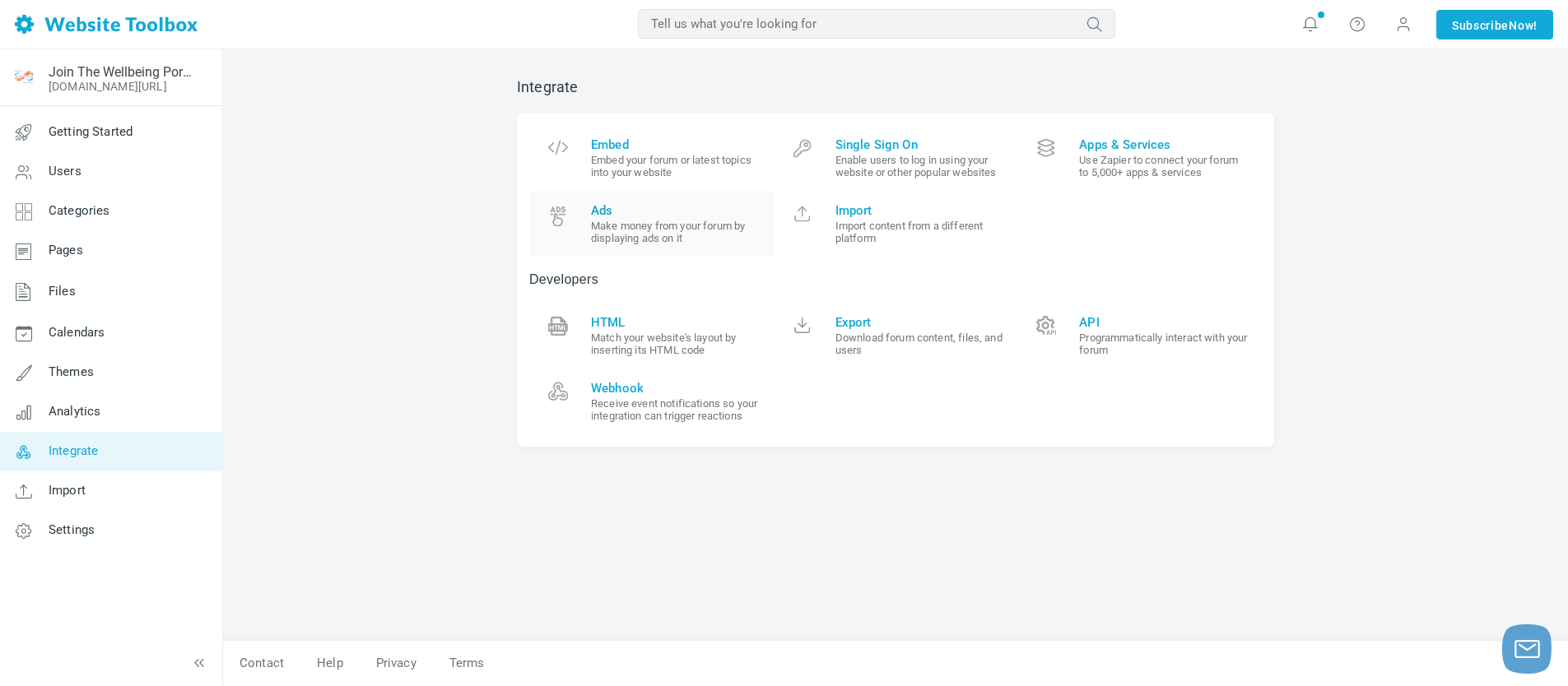
click at [630, 217] on span "Ads Make money from your forum by displaying ads on it" at bounding box center [676, 224] width 170 height 41
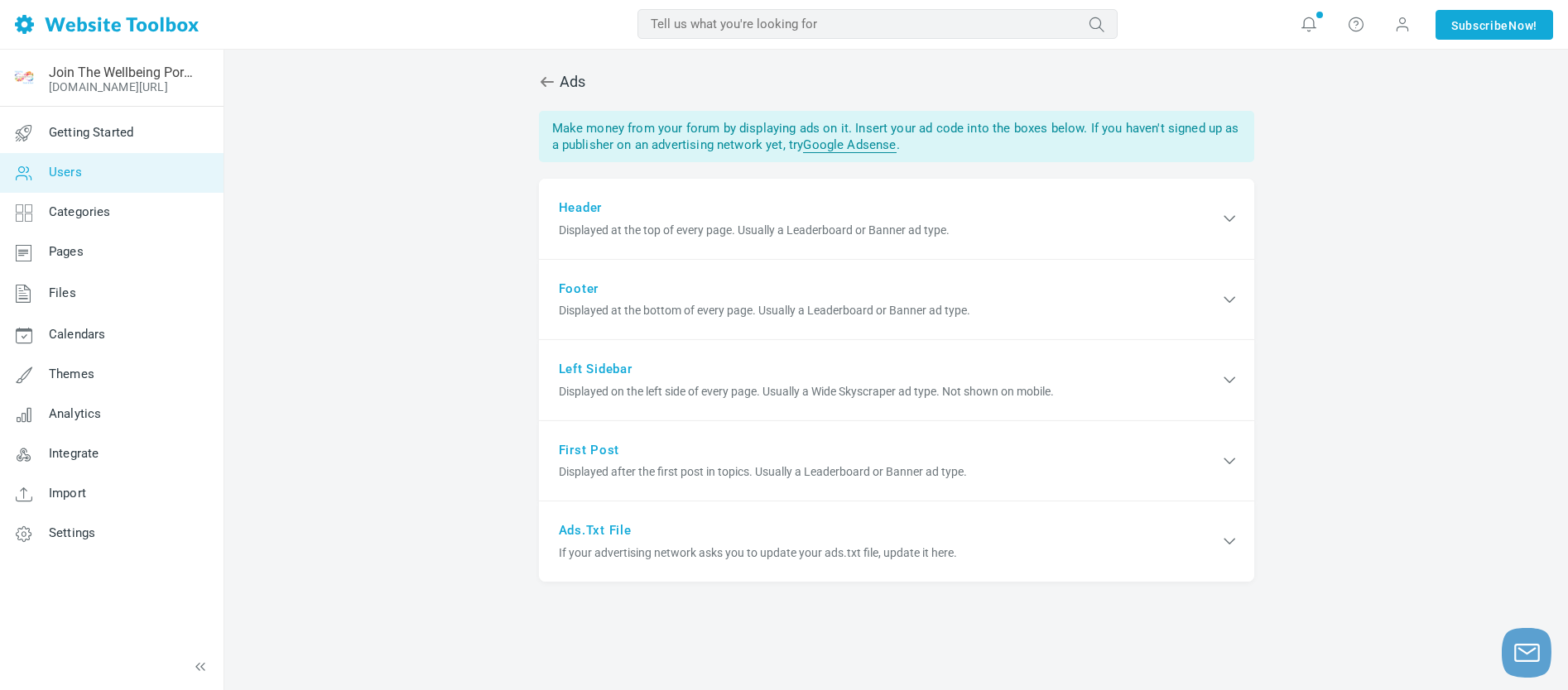
click at [68, 170] on span "Users" at bounding box center [65, 171] width 33 height 15
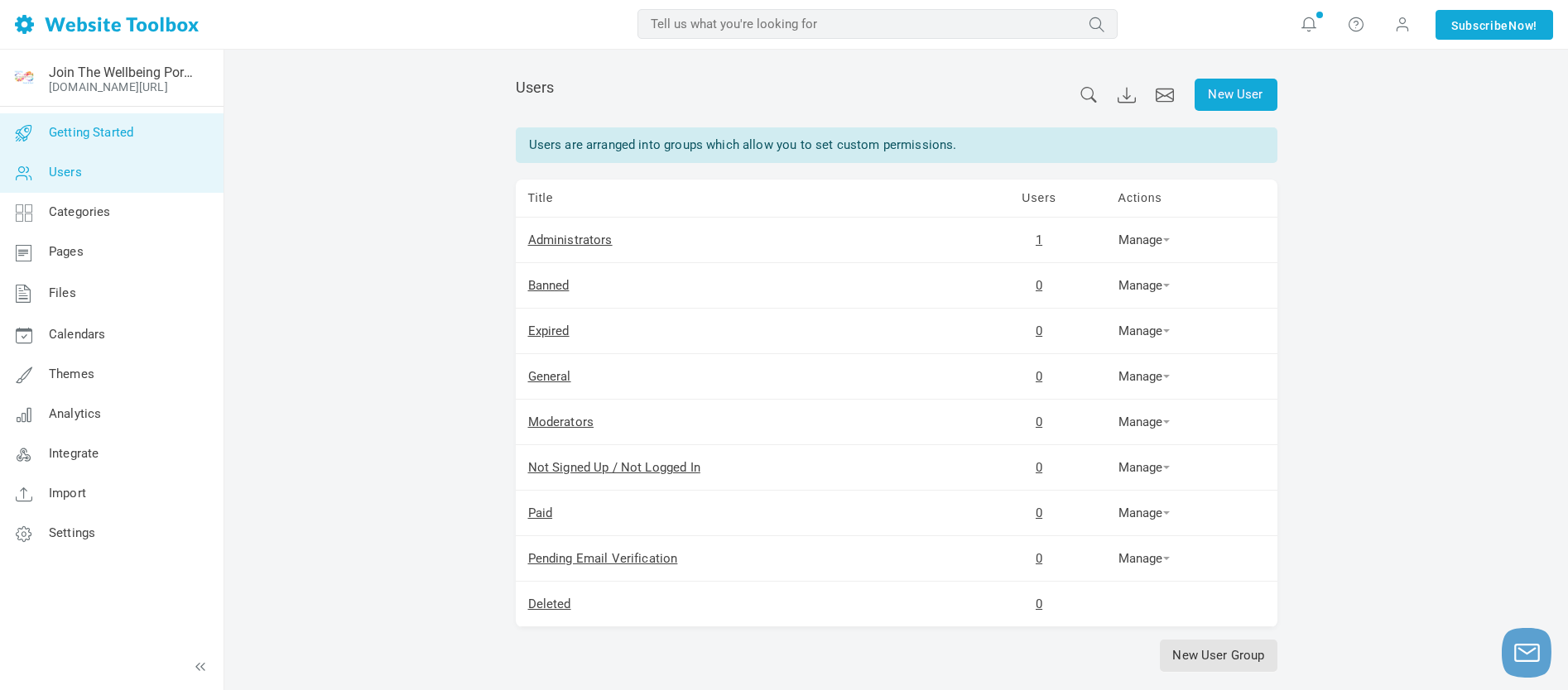
click at [91, 131] on span "Getting Started" at bounding box center [91, 132] width 85 height 15
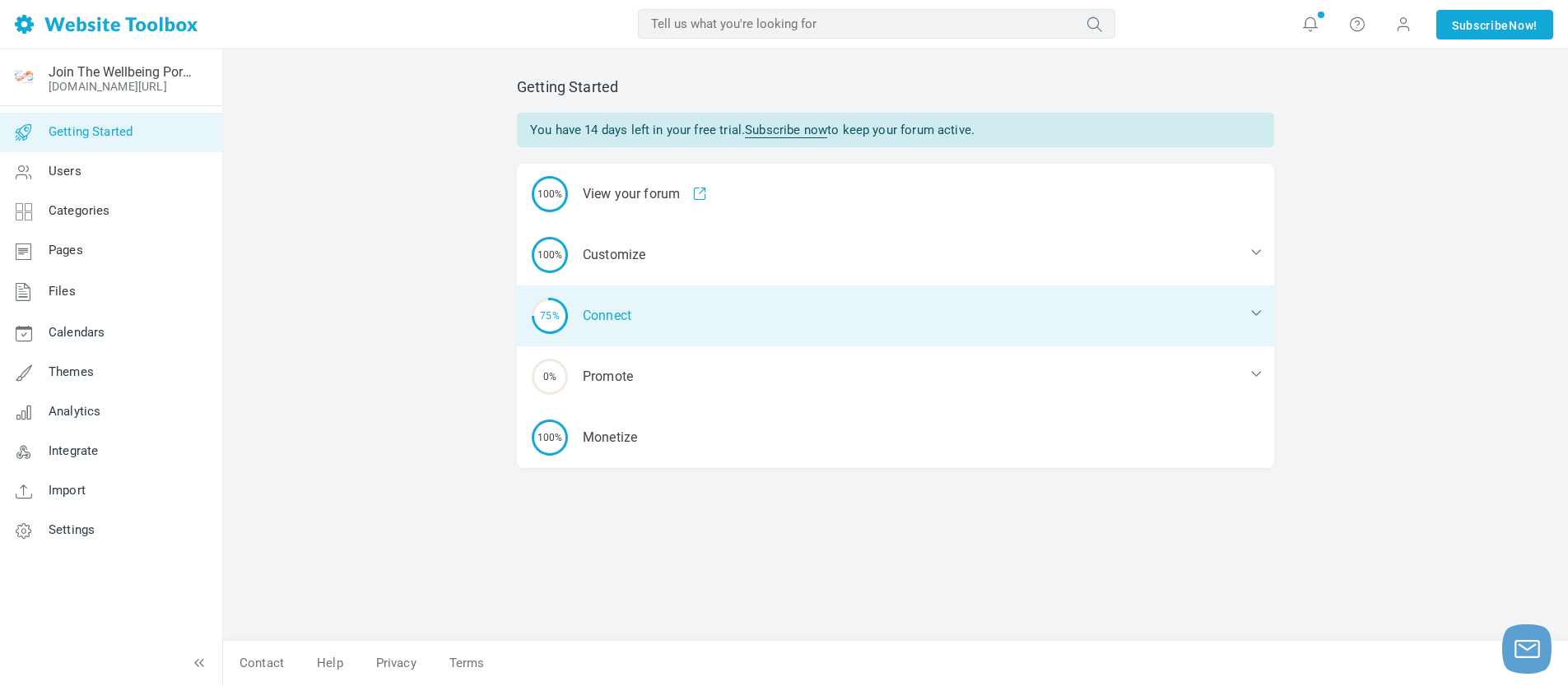
click at [1262, 311] on icon at bounding box center [1256, 312] width 16 height 16
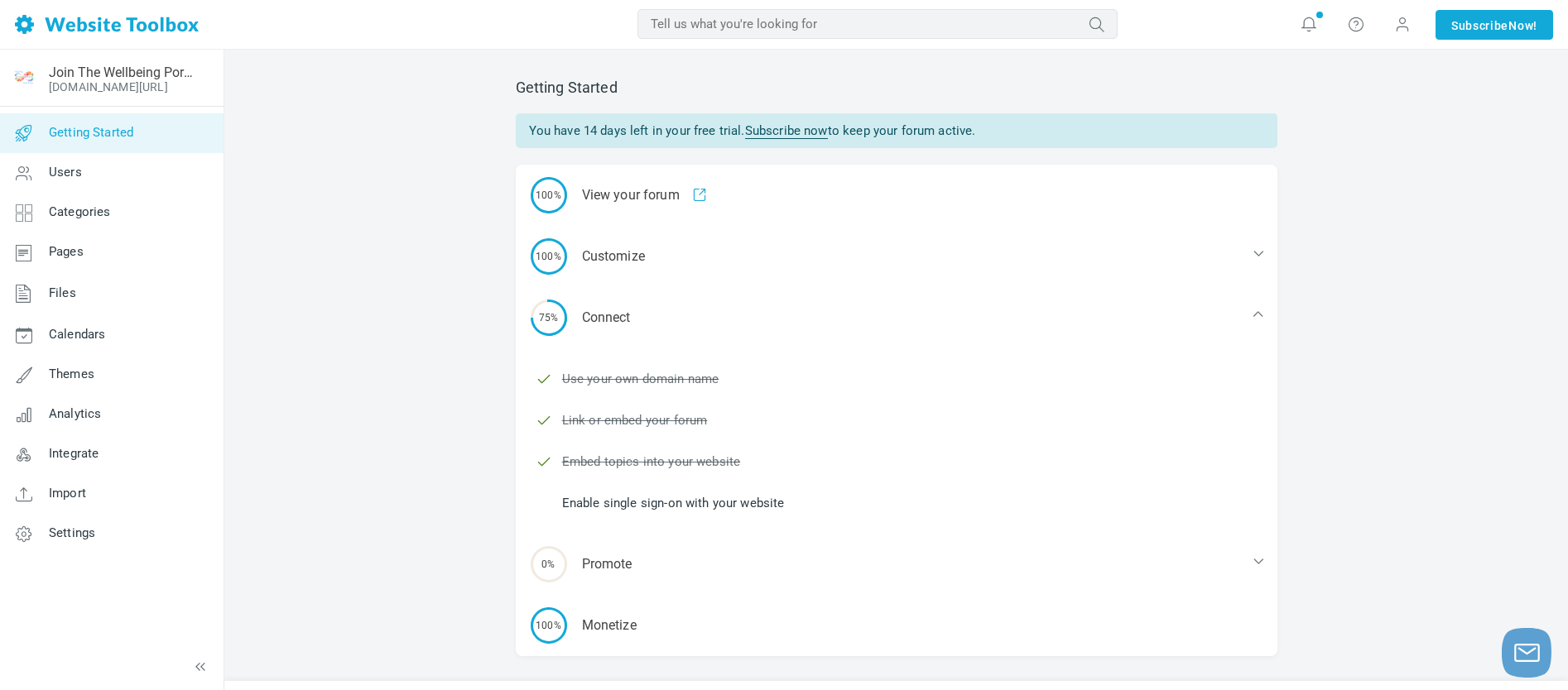
click at [649, 500] on link "Enable single sign-on with your website" at bounding box center [674, 503] width 223 height 18
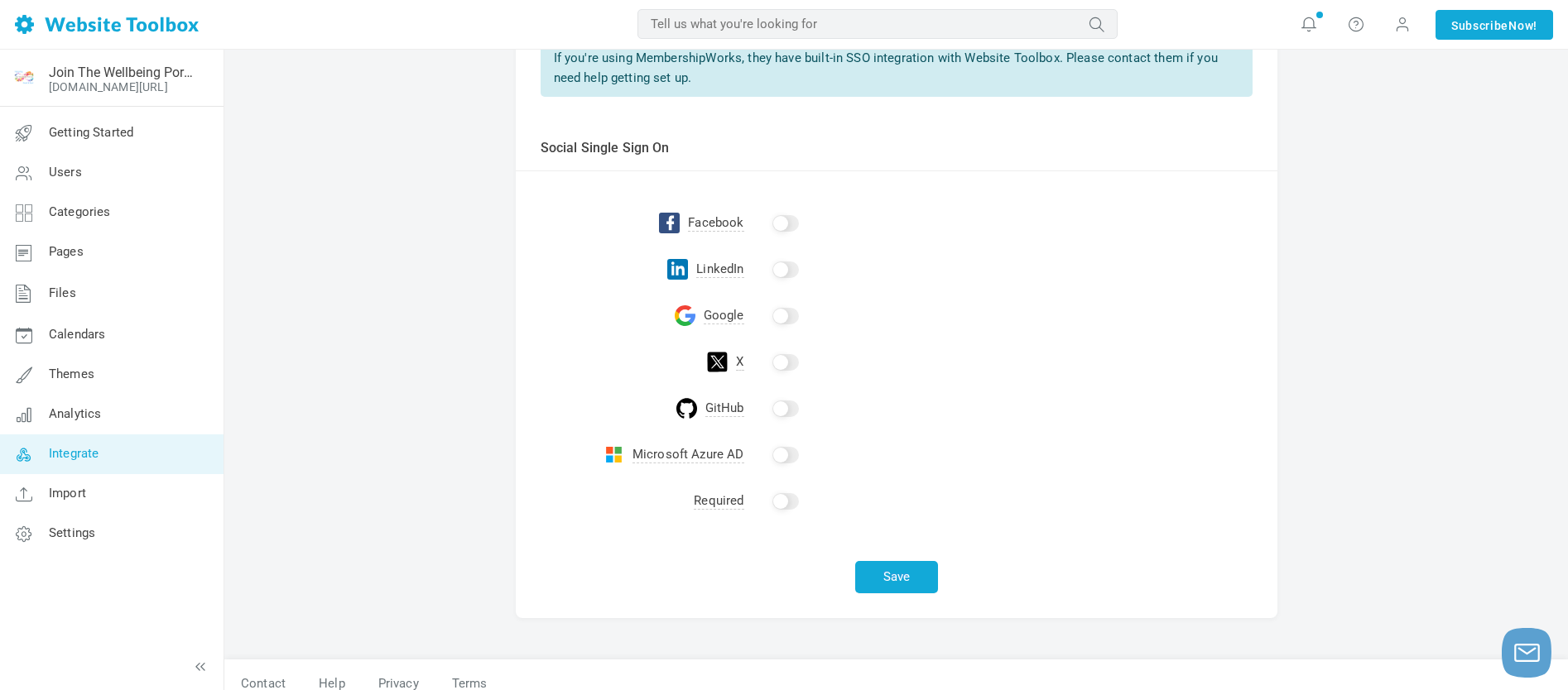
scroll to position [300, 0]
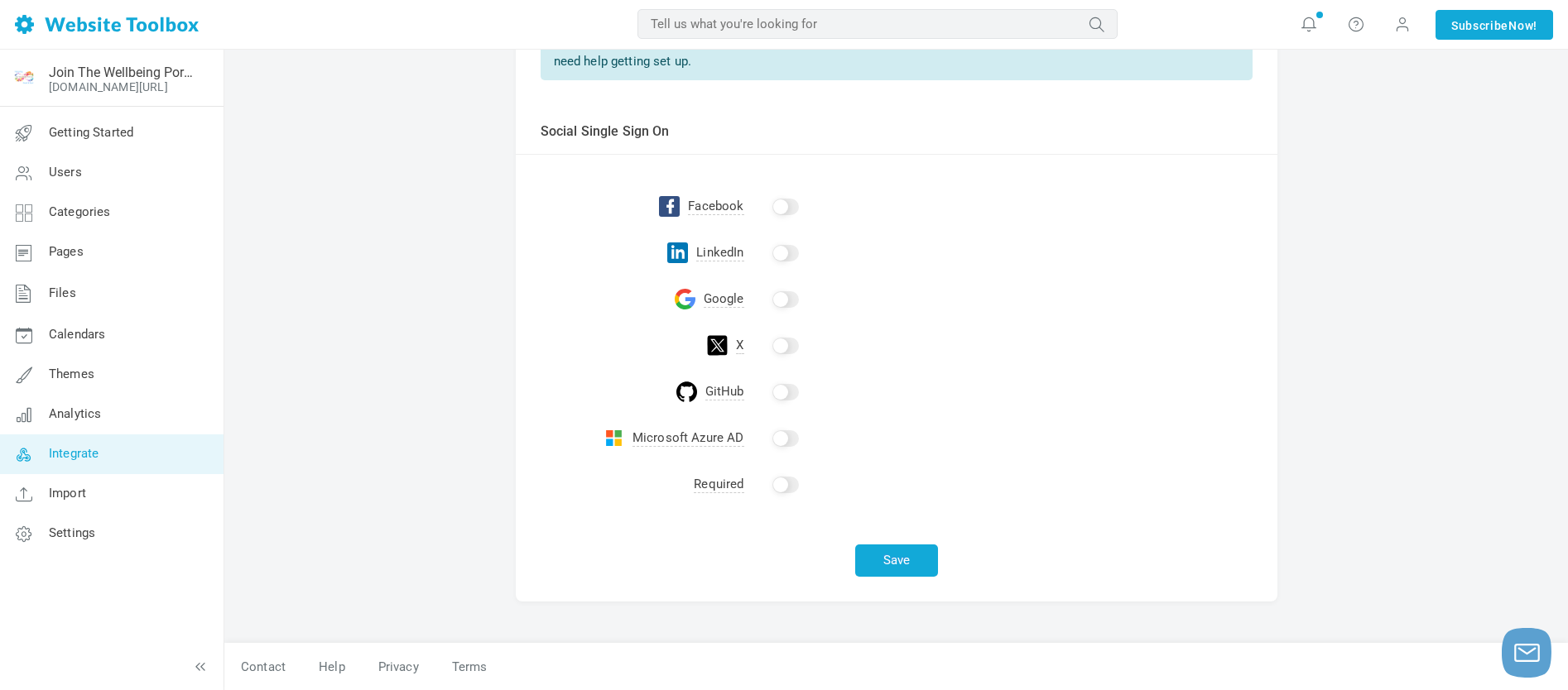
click at [785, 298] on input "checkbox" at bounding box center [785, 299] width 27 height 16
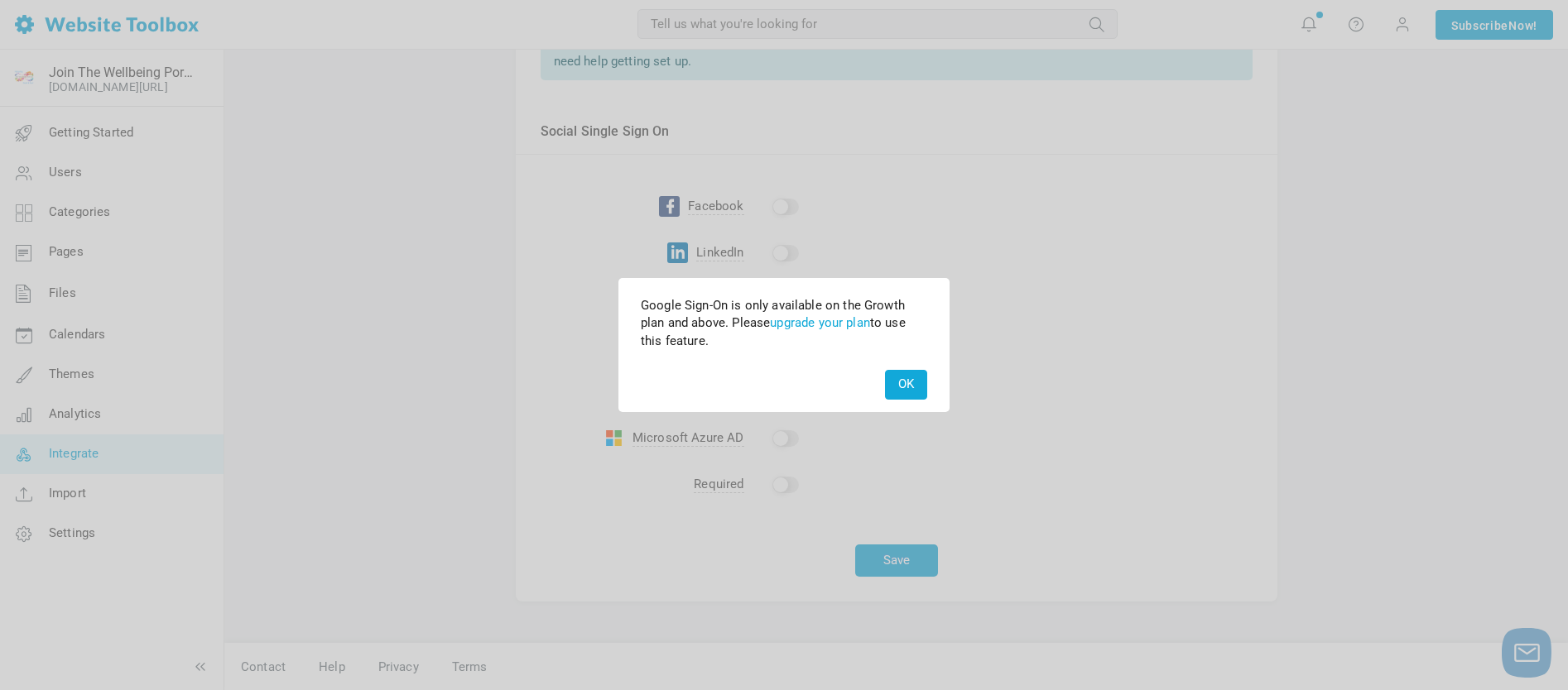
click at [906, 383] on button "OK" at bounding box center [906, 384] width 42 height 29
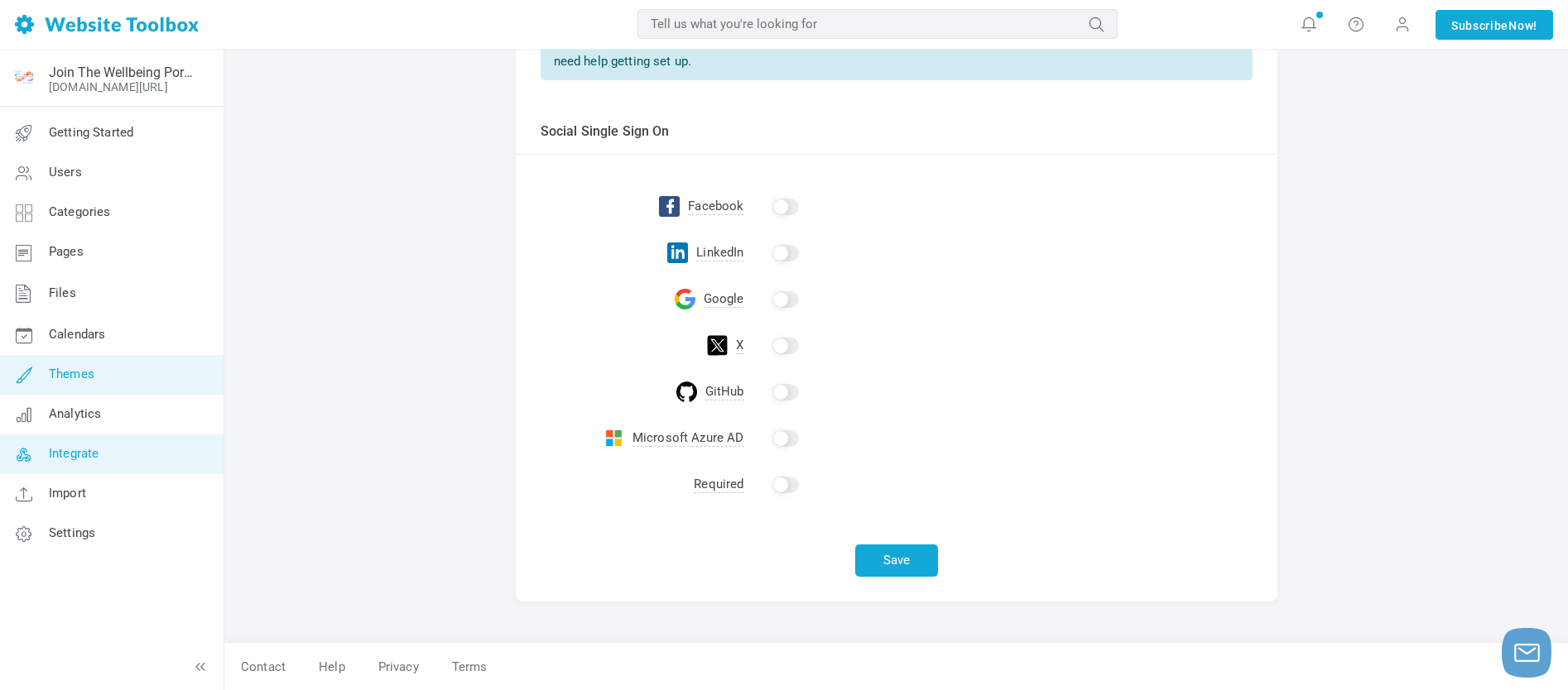
click at [80, 371] on span "Themes" at bounding box center [71, 373] width 45 height 15
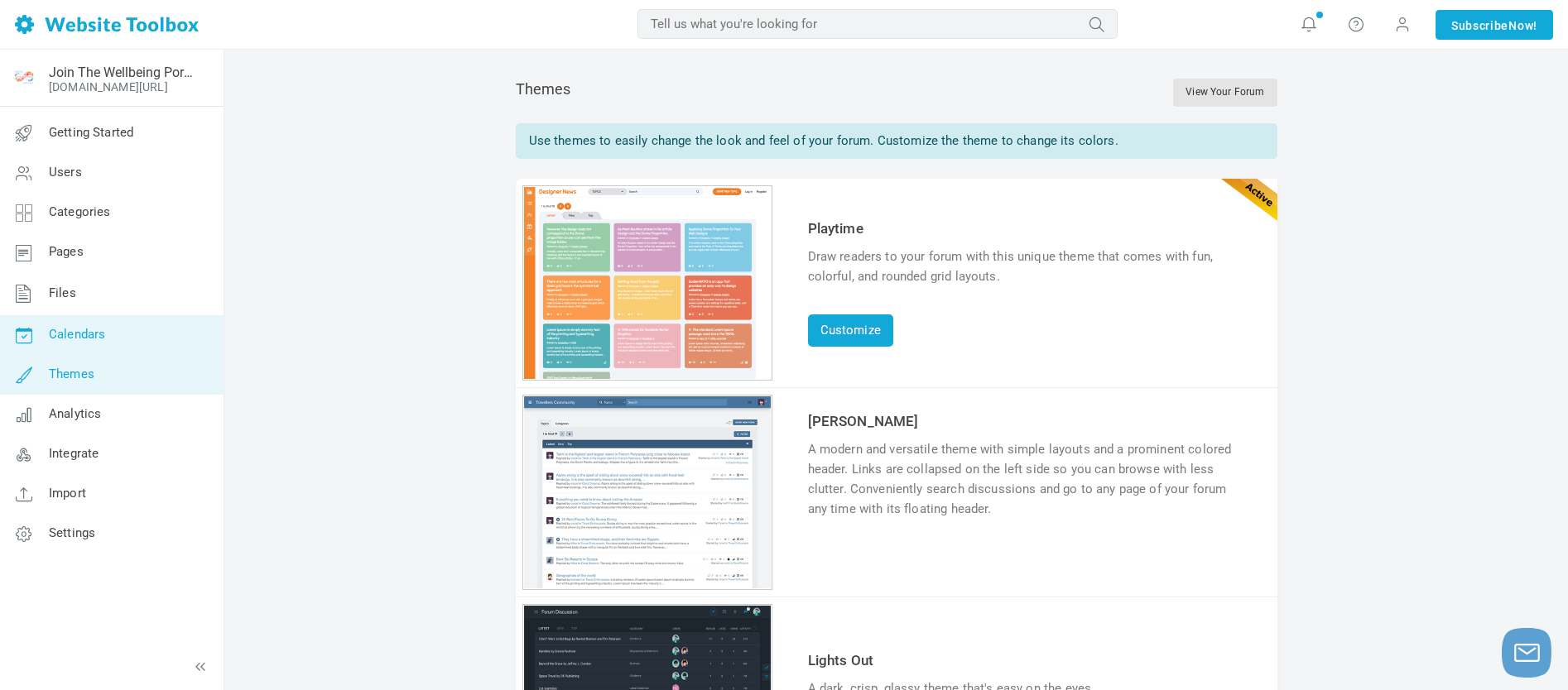
click at [81, 333] on span "Calendars" at bounding box center [77, 334] width 56 height 15
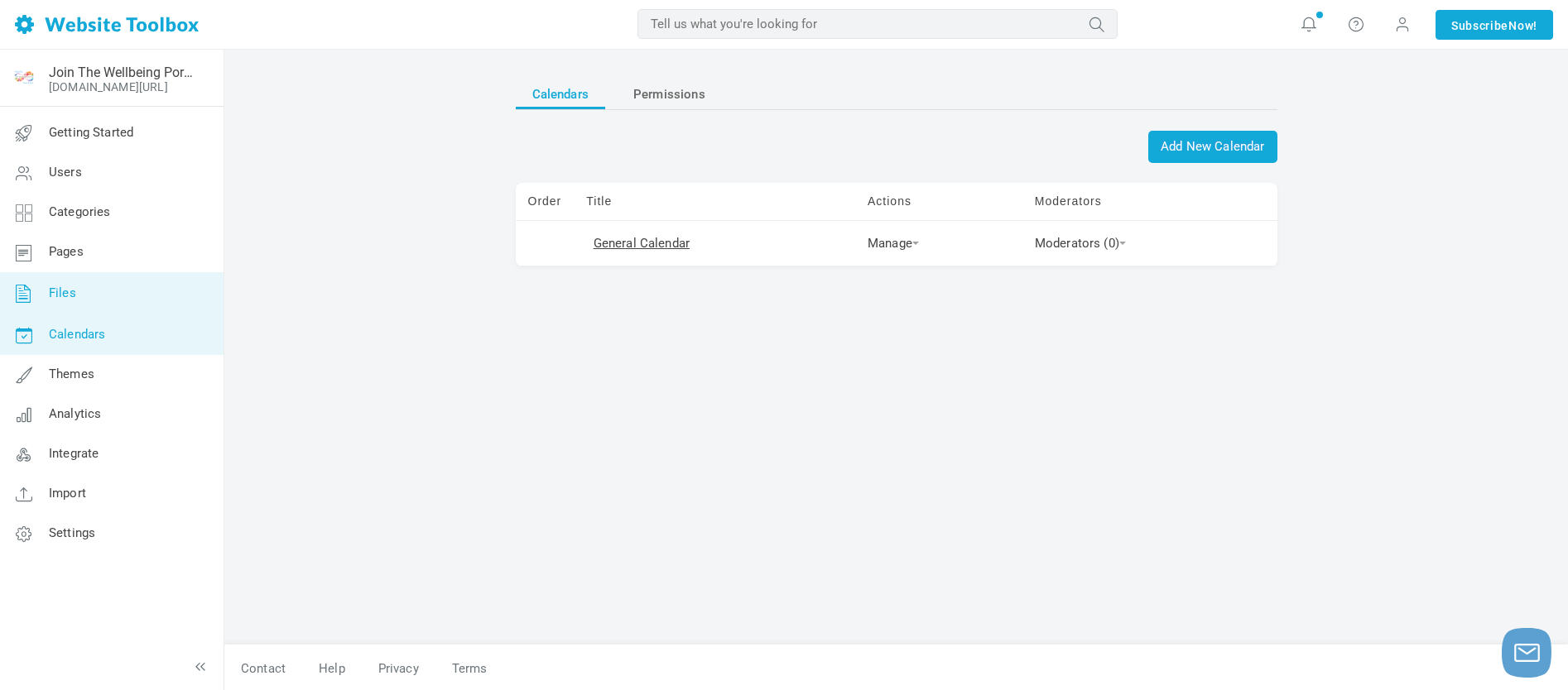
click at [62, 292] on span "Files" at bounding box center [62, 293] width 27 height 15
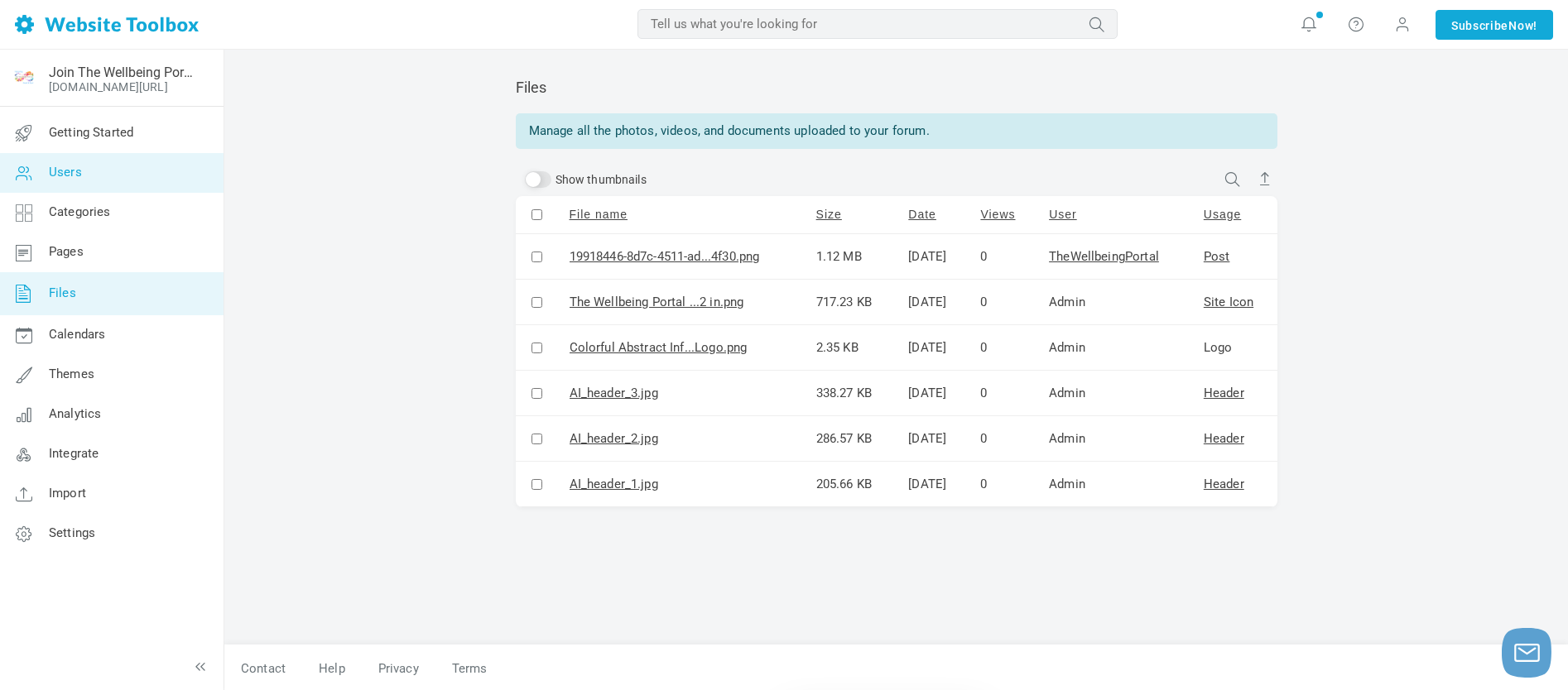
click at [68, 168] on span "Users" at bounding box center [65, 171] width 33 height 15
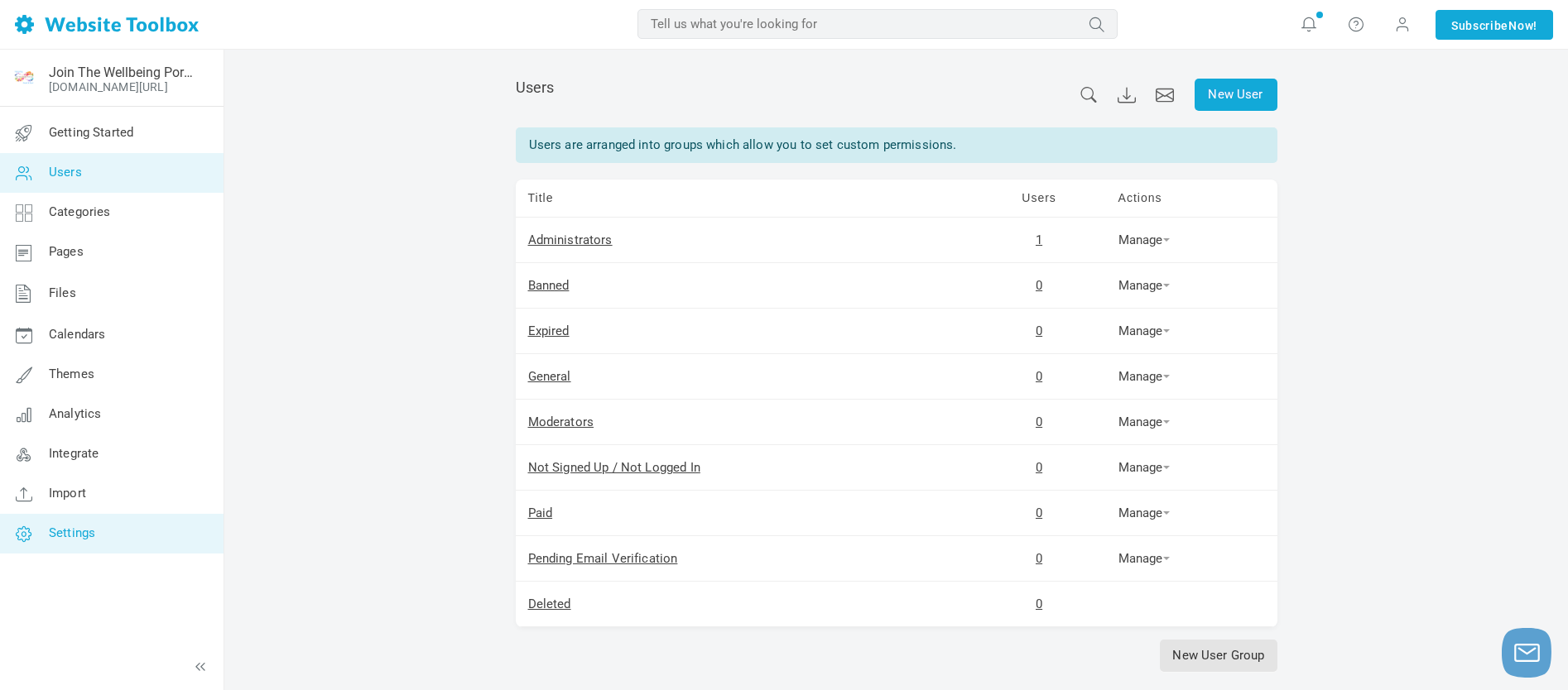
click at [80, 526] on span "Settings" at bounding box center [72, 532] width 46 height 15
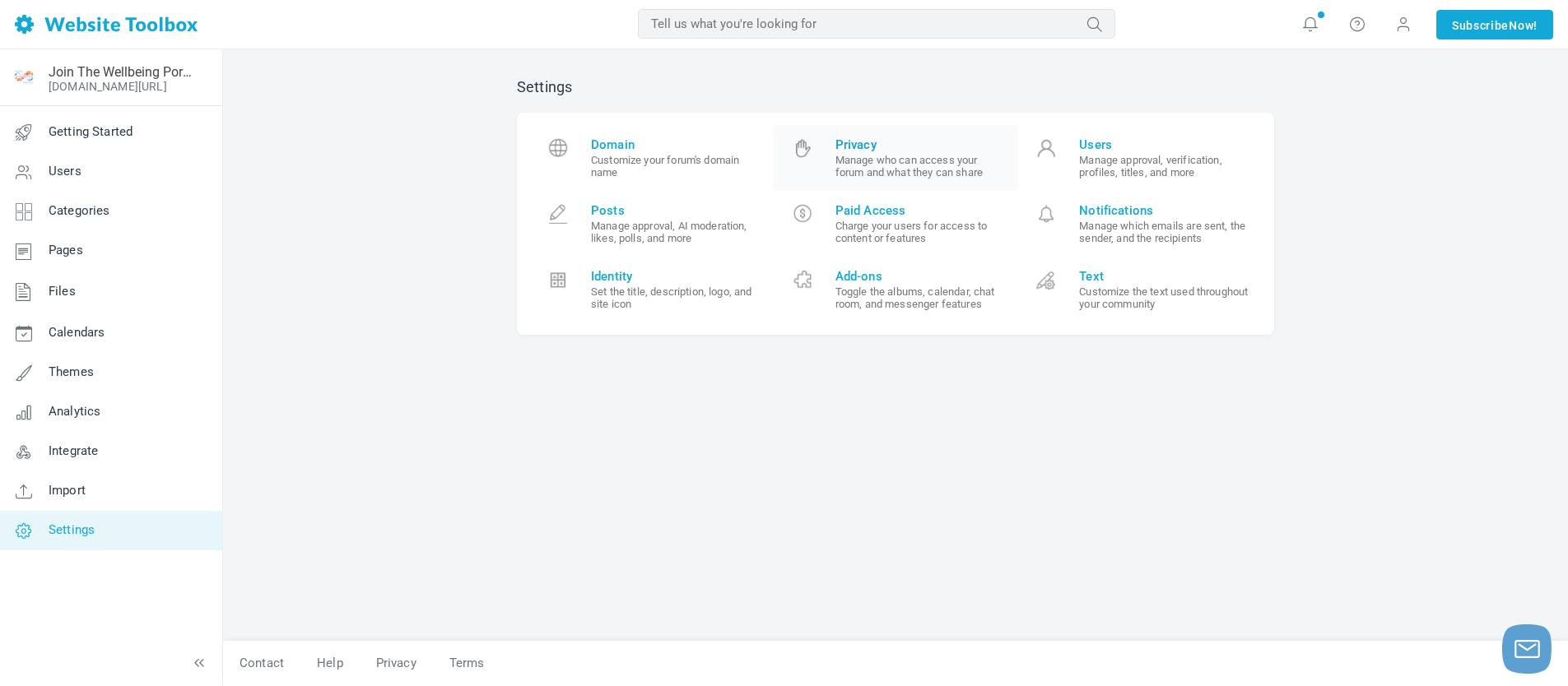
click at [886, 162] on small "Manage who can access your forum and what they can share" at bounding box center [921, 166] width 170 height 25
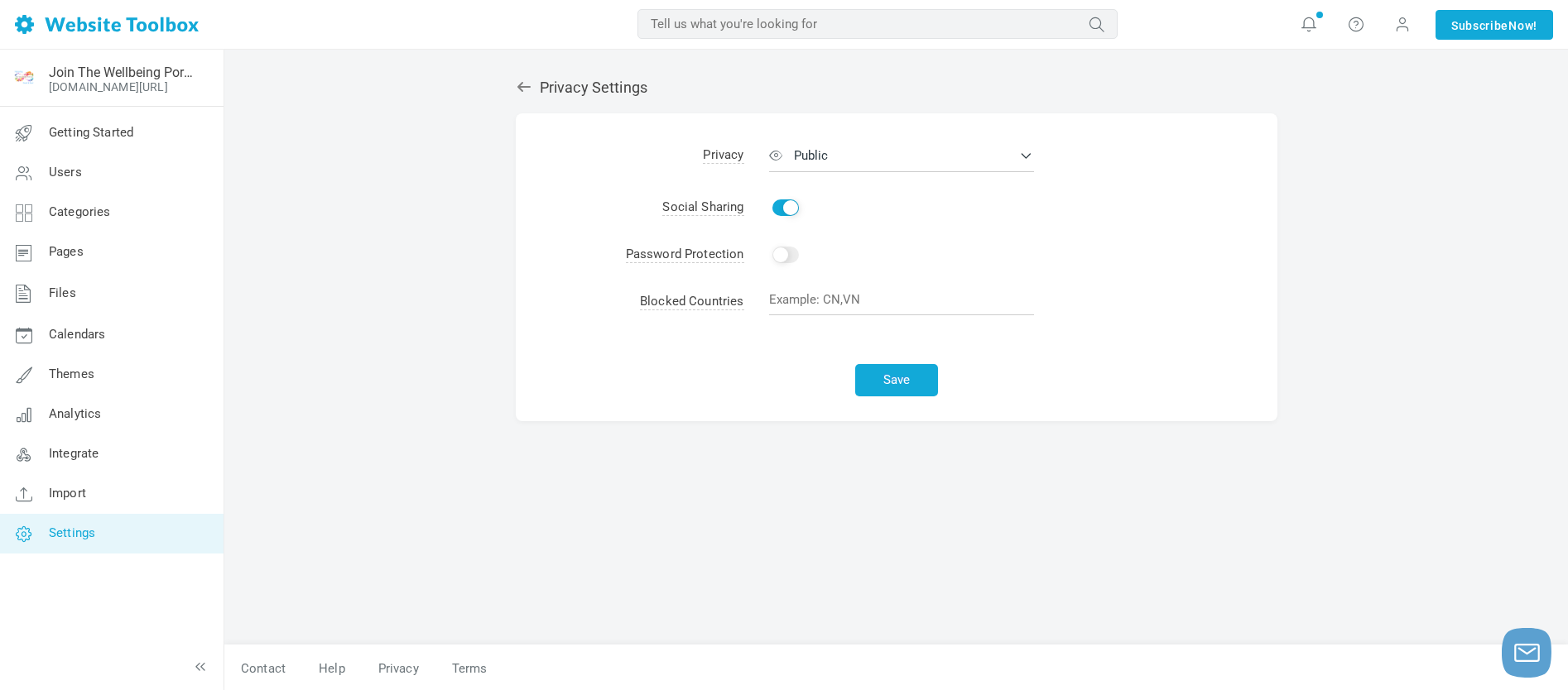
click at [784, 257] on input "Enable" at bounding box center [785, 254] width 27 height 16
checkbox input "false"
click at [1026, 154] on button "Public" at bounding box center [900, 155] width 264 height 33
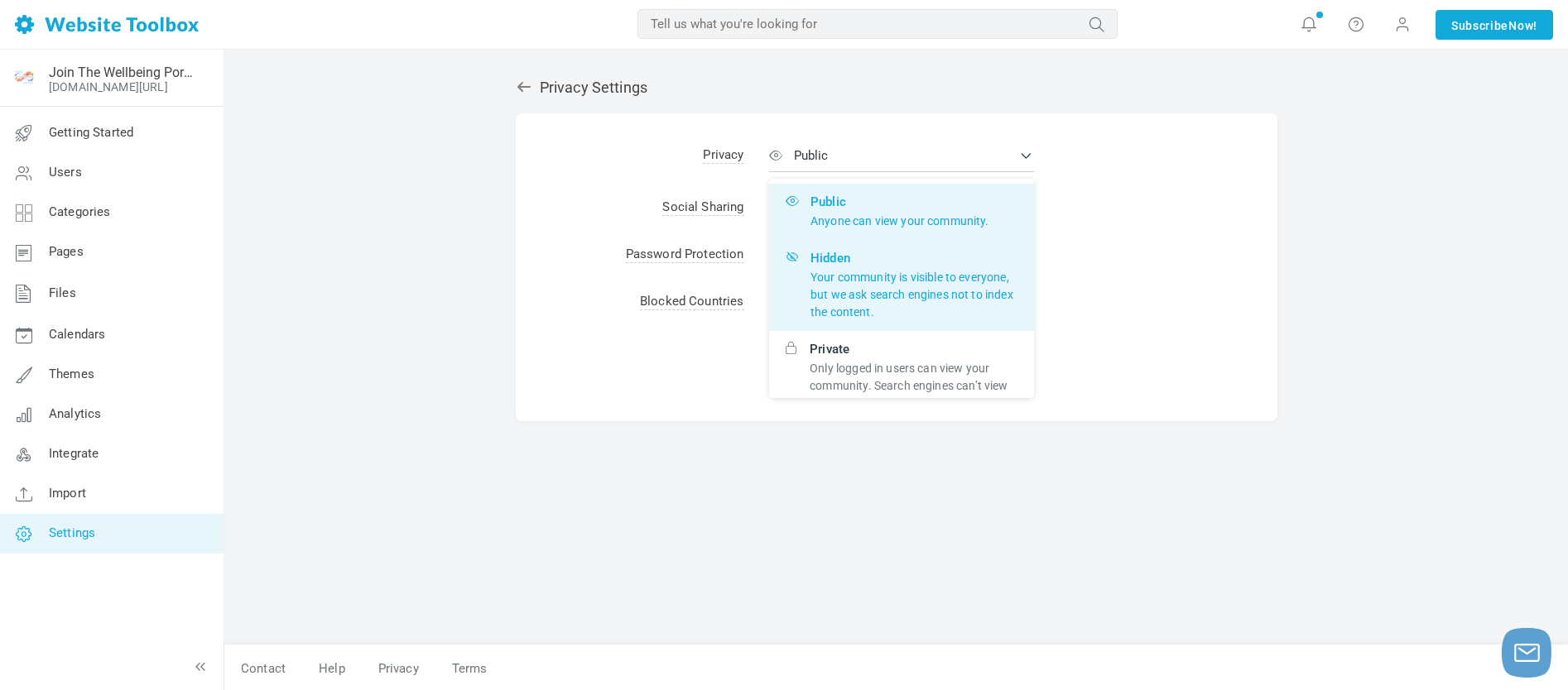
click at [843, 286] on p "Your community is visible to everyone, but we ask search engines not to index t…" at bounding box center [914, 294] width 207 height 52
click at [0, 0] on input "Hidden Your community is visible to everyone, but we ask search engines not to …" at bounding box center [0, 0] width 0 height 0
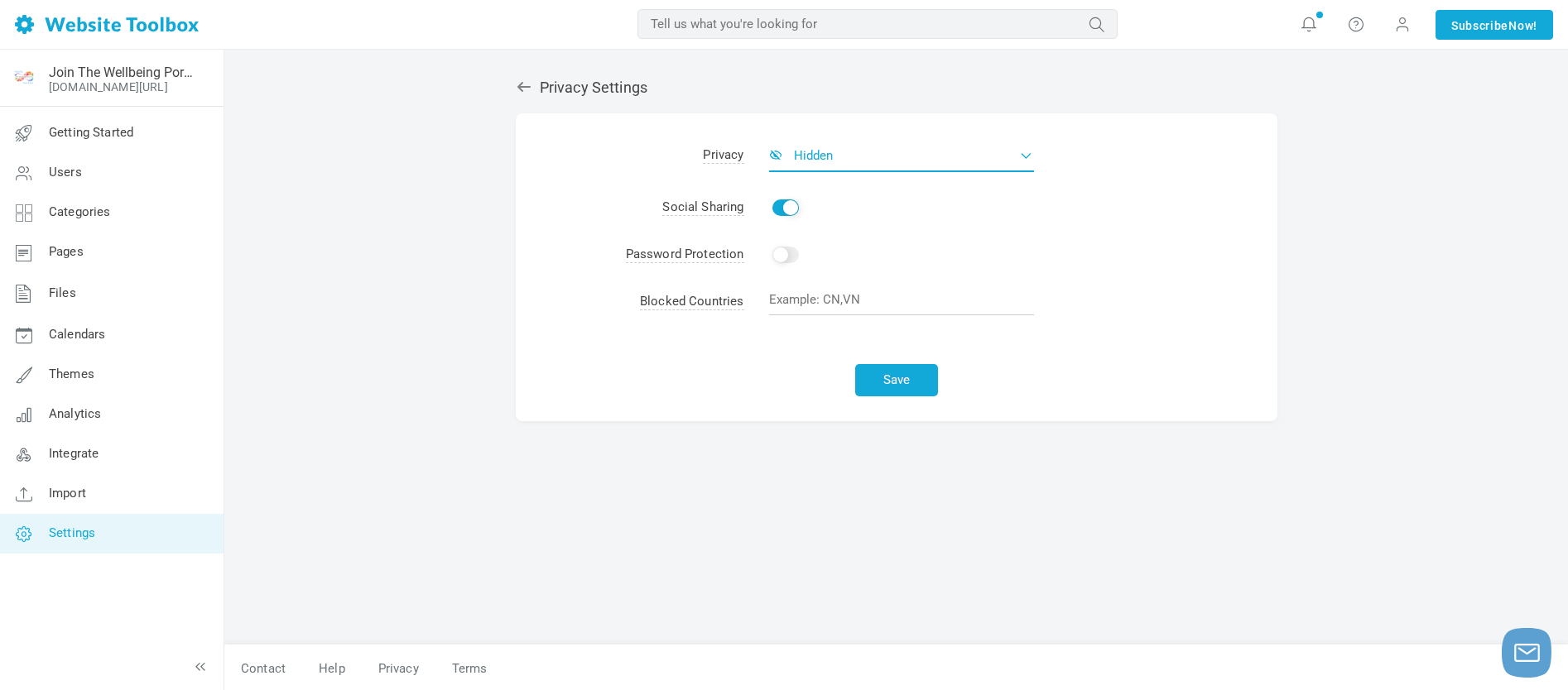
click at [1027, 153] on button "Hidden" at bounding box center [900, 155] width 264 height 33
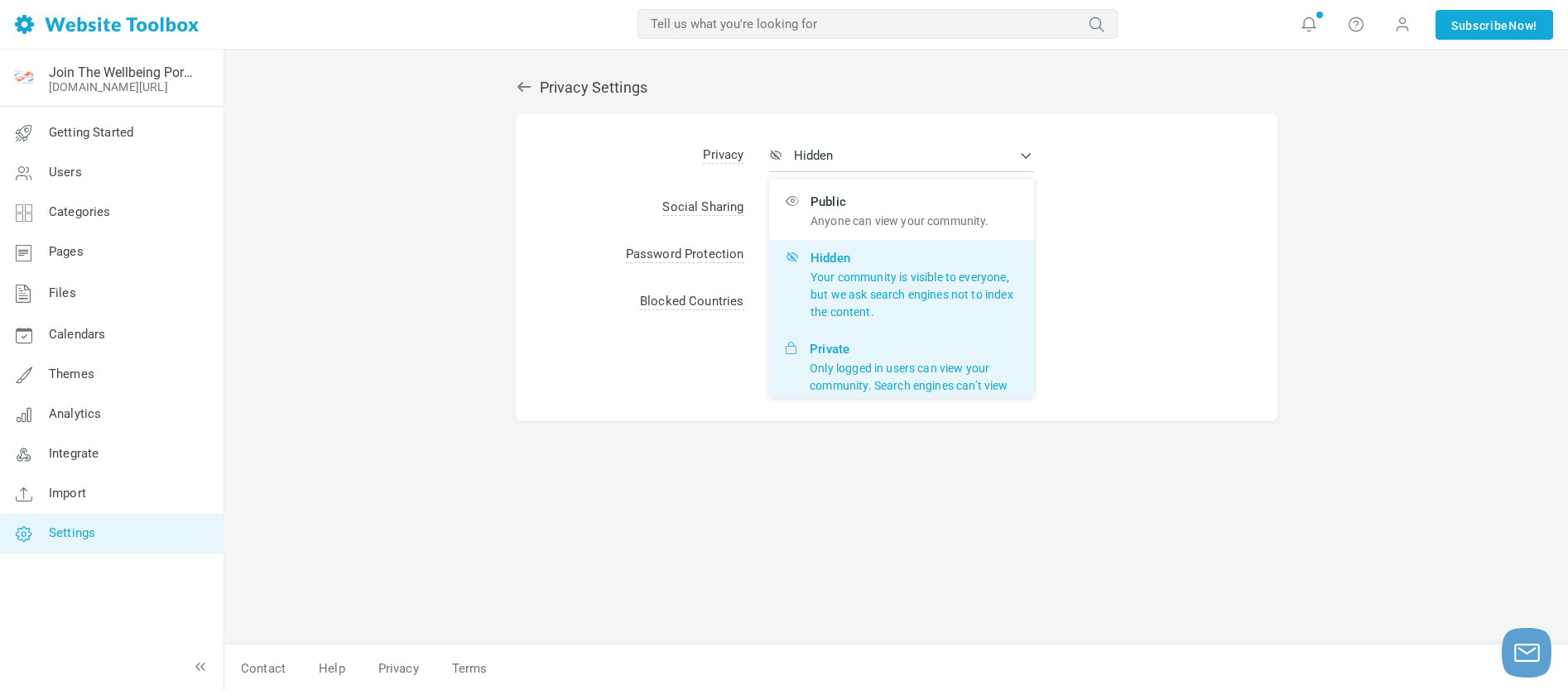
click at [856, 363] on p "Only logged in users can view your community. Search engines can’t view or inde…" at bounding box center [913, 386] width 208 height 52
click at [0, 0] on input "Private Only logged in users can view your community. Search engines can’t view…" at bounding box center [0, 0] width 0 height 0
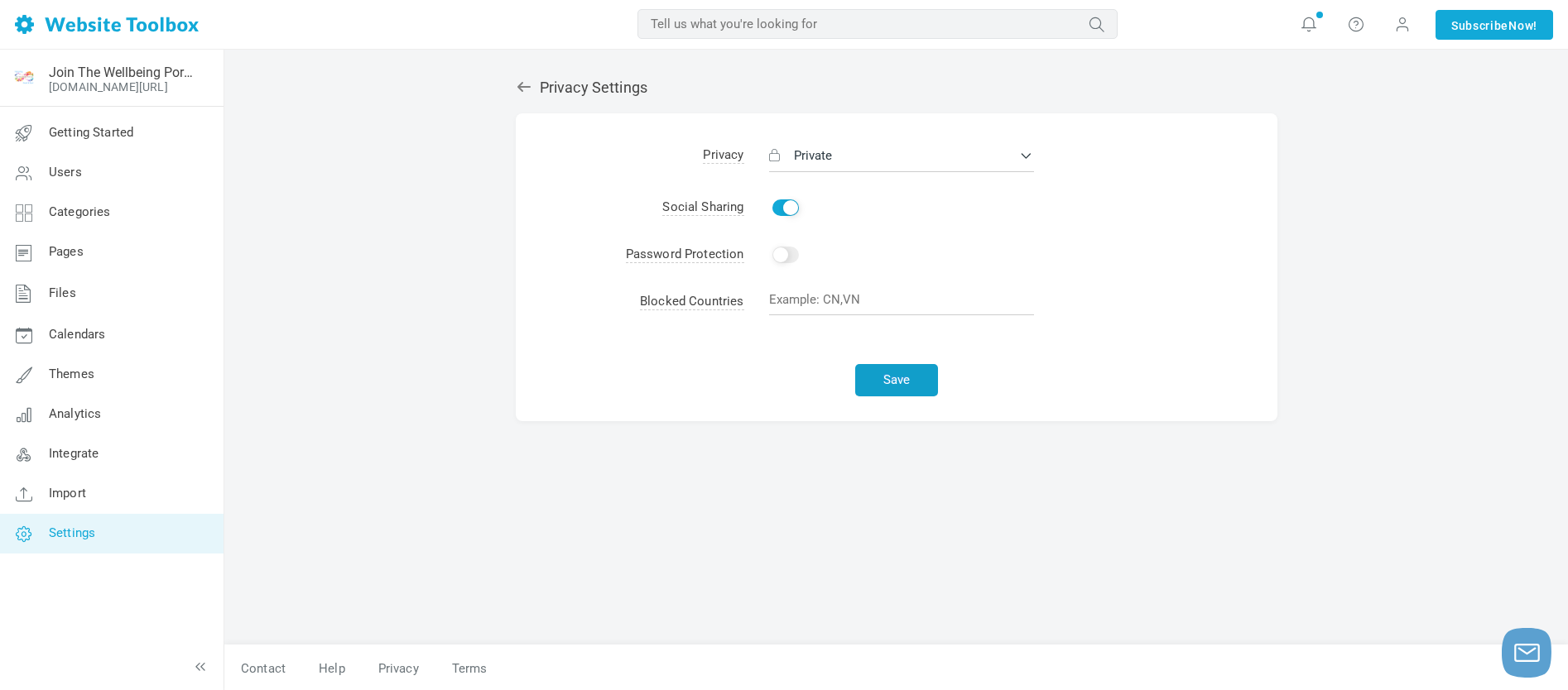
click at [898, 381] on button "Save" at bounding box center [896, 380] width 83 height 33
click at [1308, 23] on icon at bounding box center [1308, 23] width 16 height 18
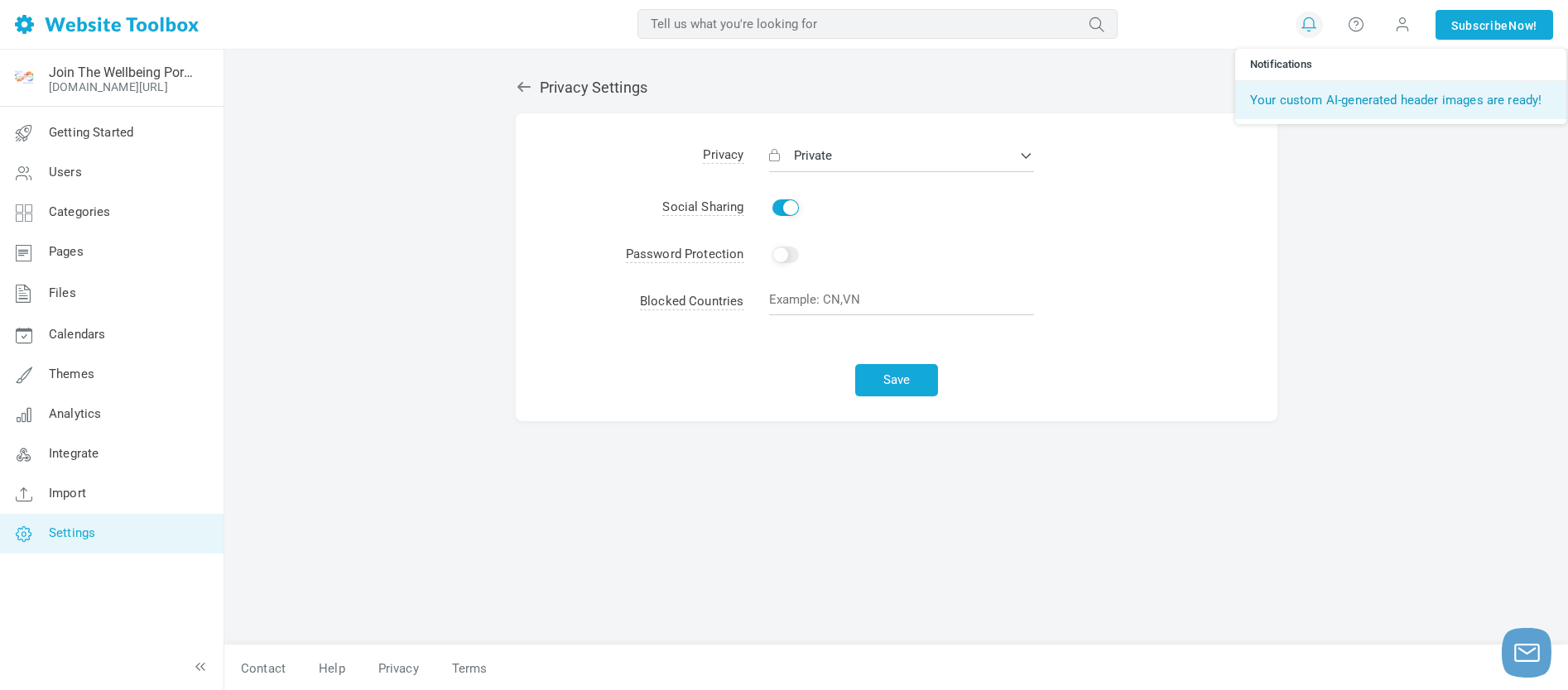
click at [1319, 101] on link "Your custom AI-generated header images are ready!" at bounding box center [1400, 100] width 331 height 38
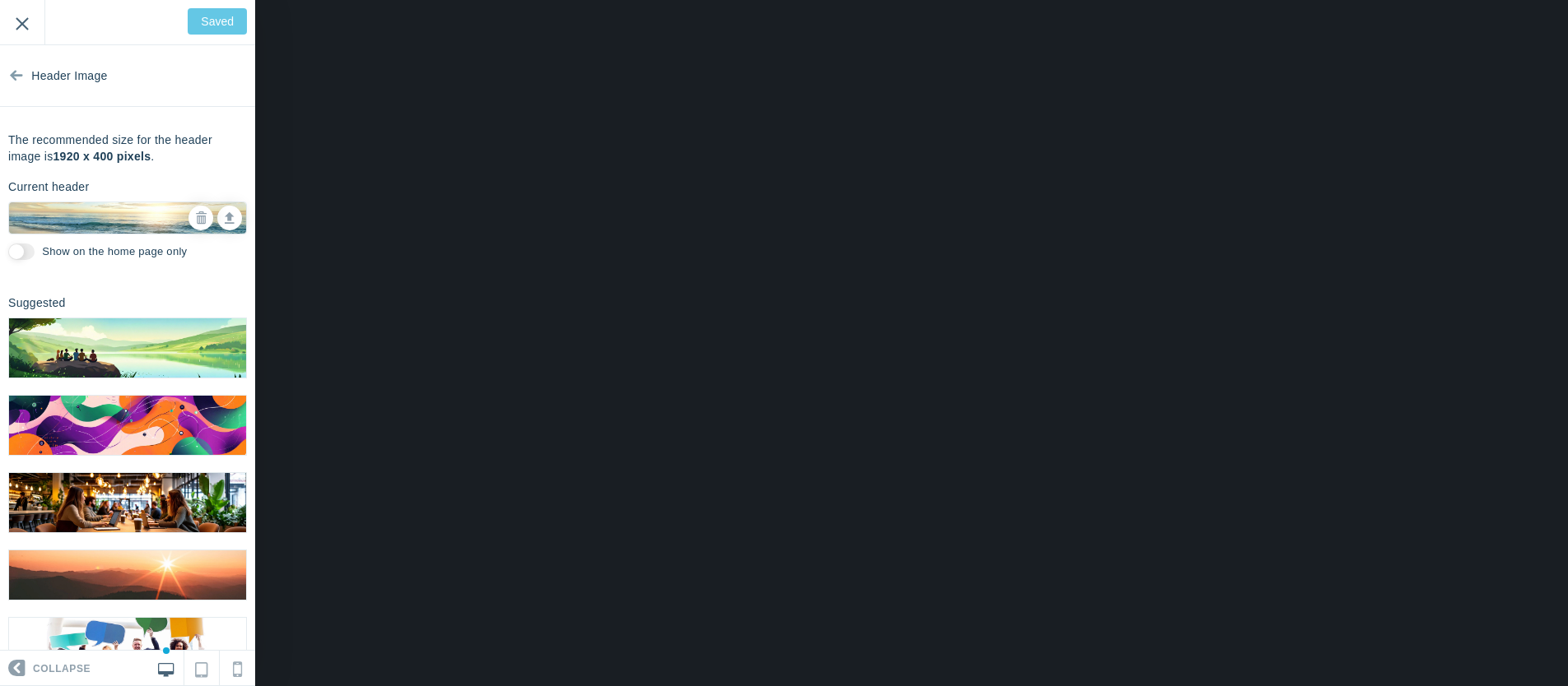
click at [25, 21] on input "Exit" at bounding box center [22, 22] width 44 height 45
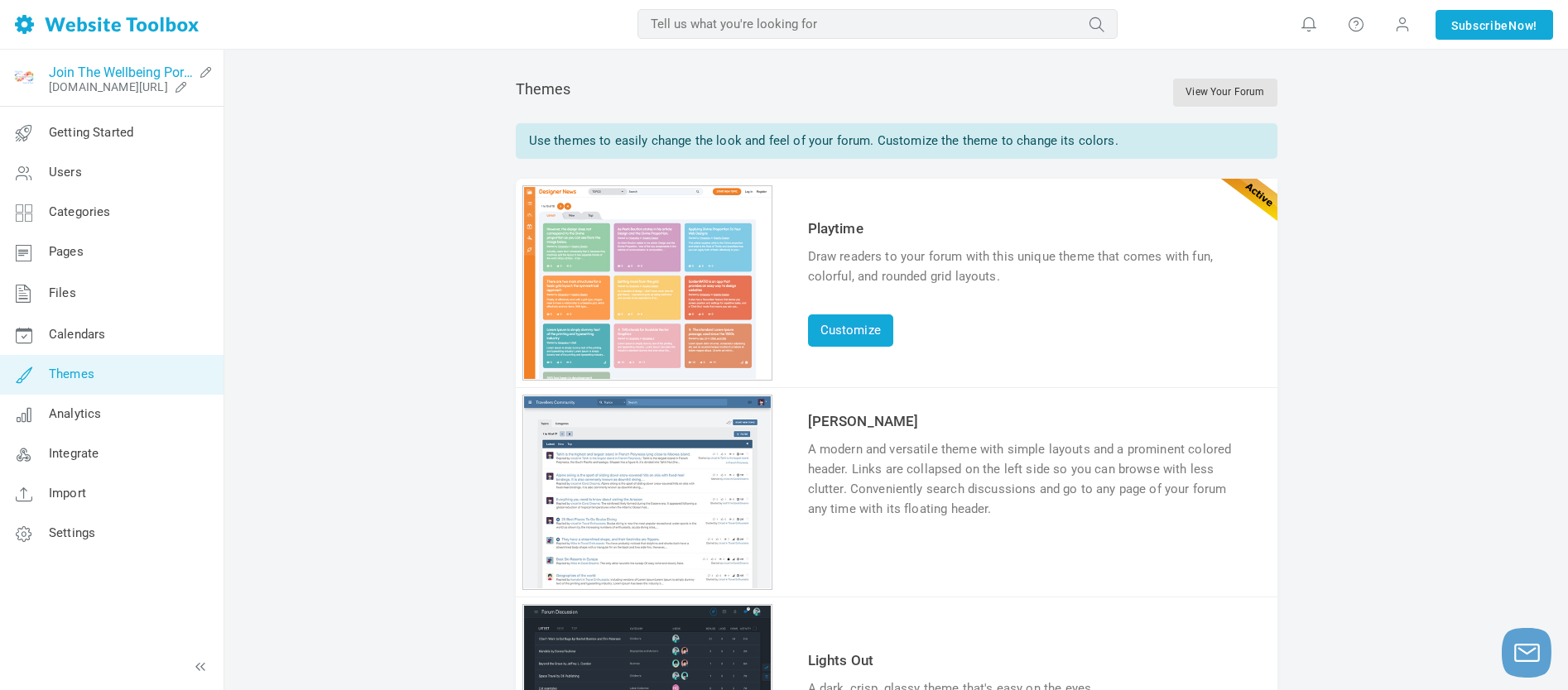
click at [116, 69] on link "Join The Wellbeing Portal" at bounding box center [121, 72] width 144 height 15
